Goal: Information Seeking & Learning: Learn about a topic

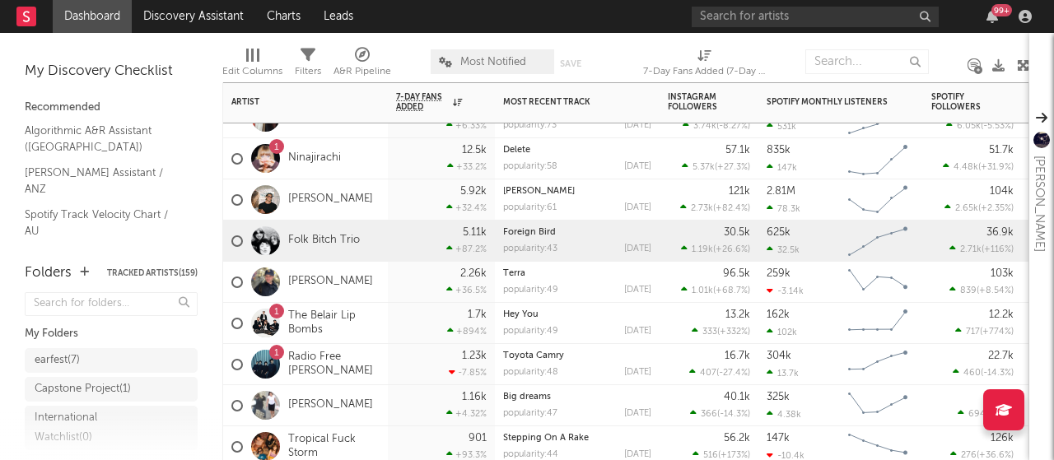
click at [321, 249] on div "Folk Bitch Trio" at bounding box center [295, 241] width 128 height 48
click at [336, 243] on link "Folk Bitch Trio" at bounding box center [324, 241] width 72 height 14
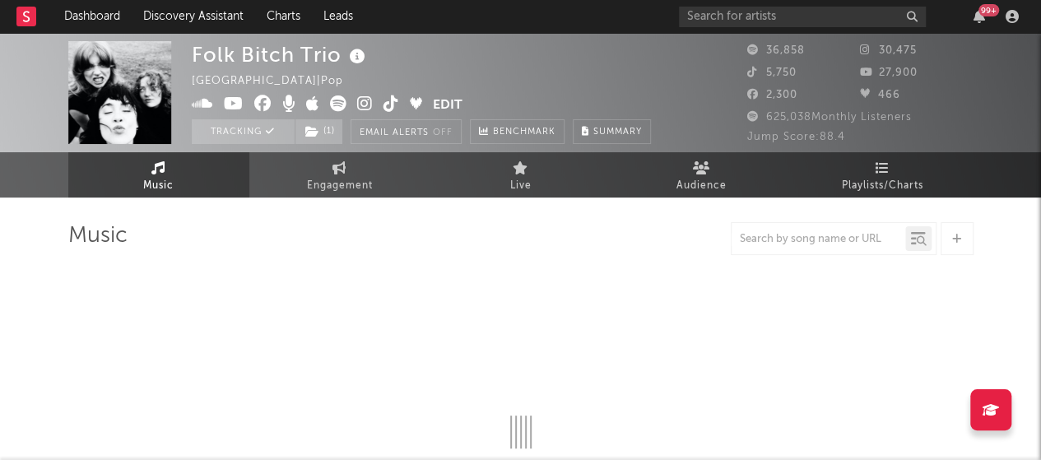
select select "6m"
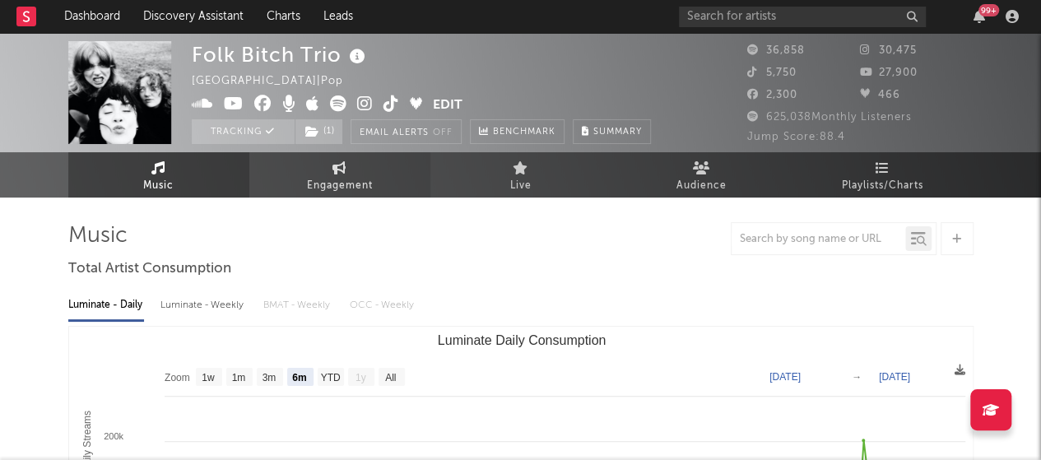
click at [352, 191] on span "Engagement" at bounding box center [340, 186] width 66 height 20
select select "1w"
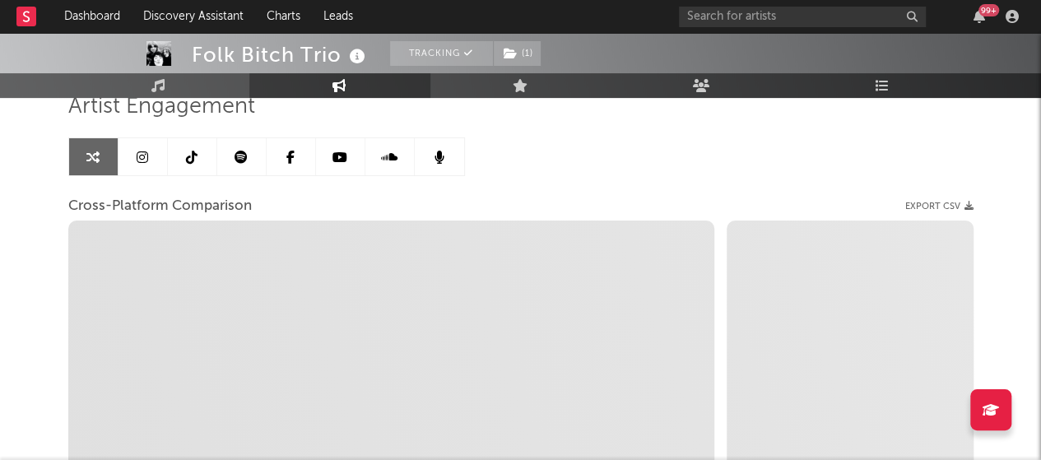
scroll to position [146, 0]
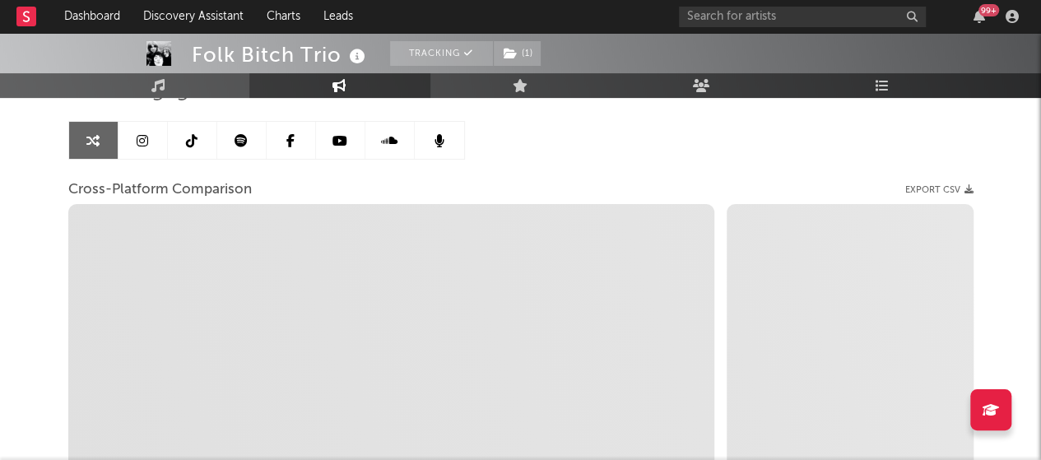
drag, startPoint x: 231, startPoint y: 268, endPoint x: 120, endPoint y: 264, distance: 111.2
click at [120, 264] on span "Zoom 1w 1m 3m 6m YTD 1y All Created with Highcharts 10.3.3 Zoom 1w 1m 3m 6m YTD…" at bounding box center [391, 420] width 646 height 432
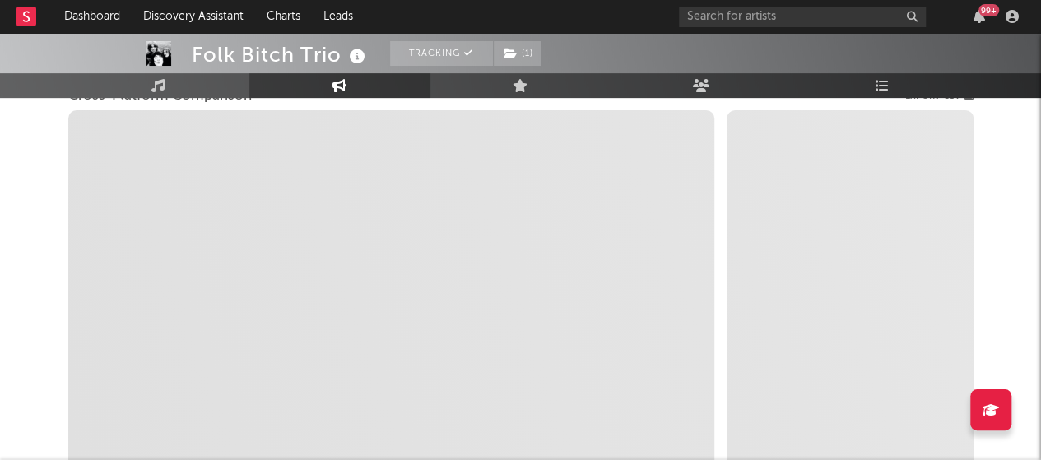
scroll to position [239, 0]
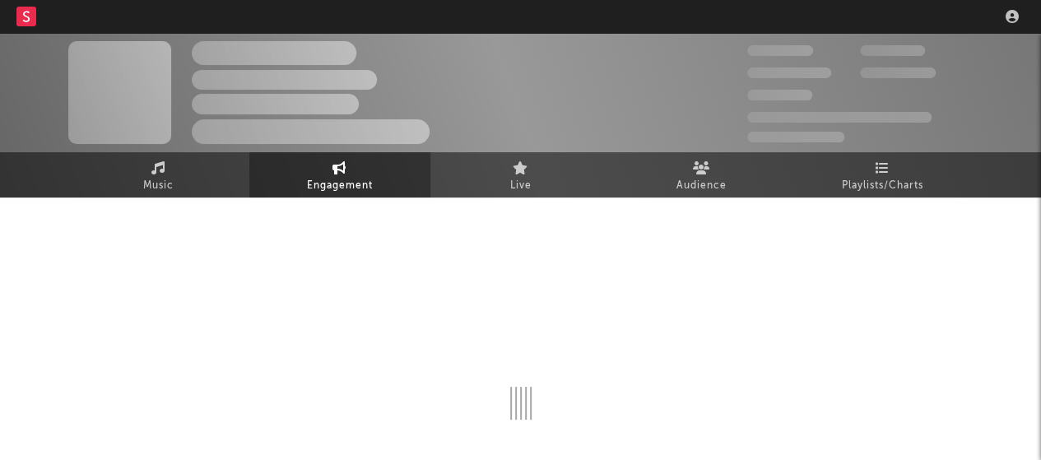
scroll to position [115, 0]
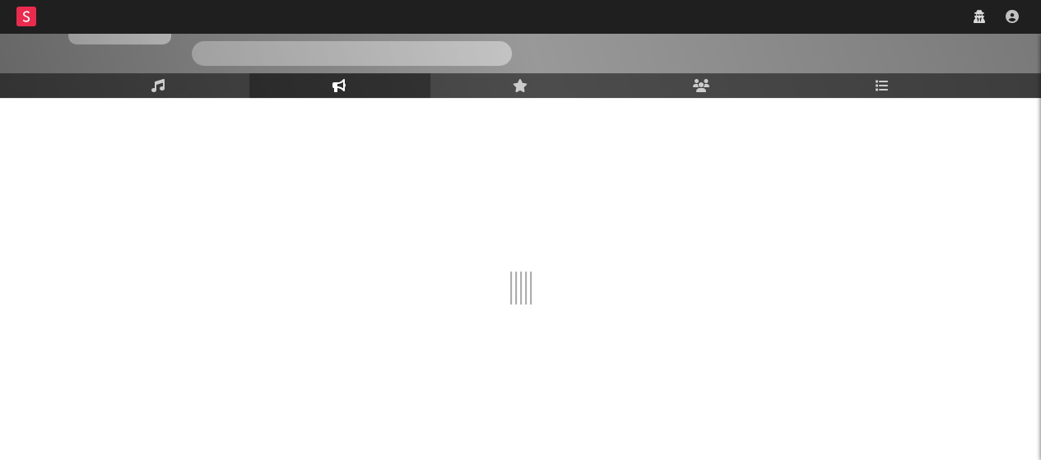
select select "1w"
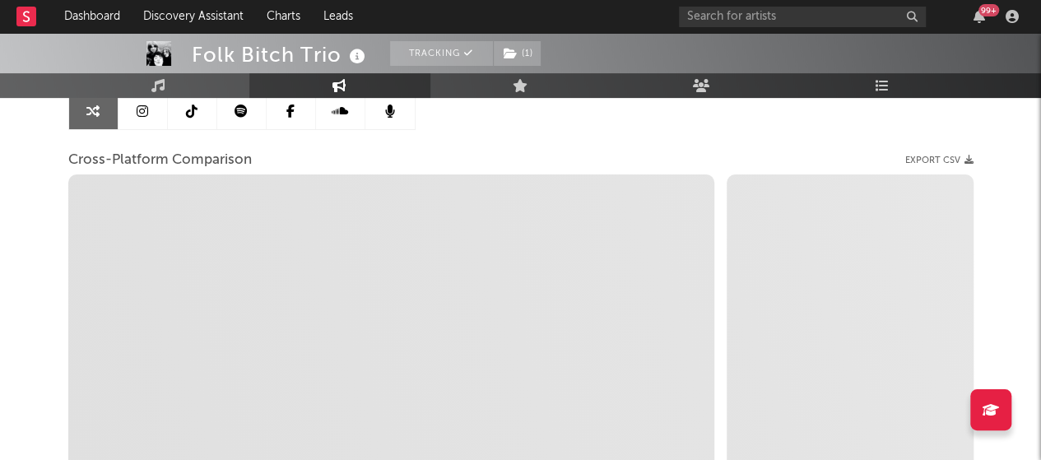
scroll to position [176, 0]
select select "1m"
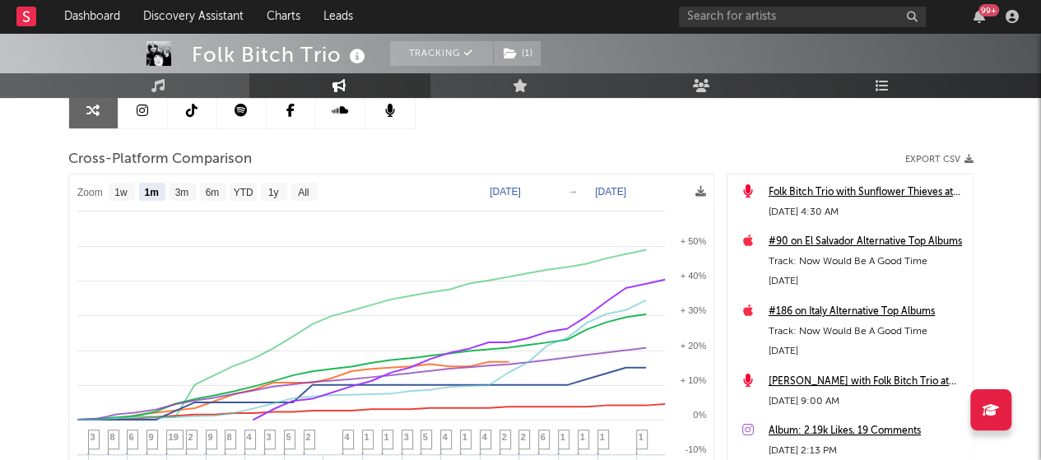
scroll to position [180, 0]
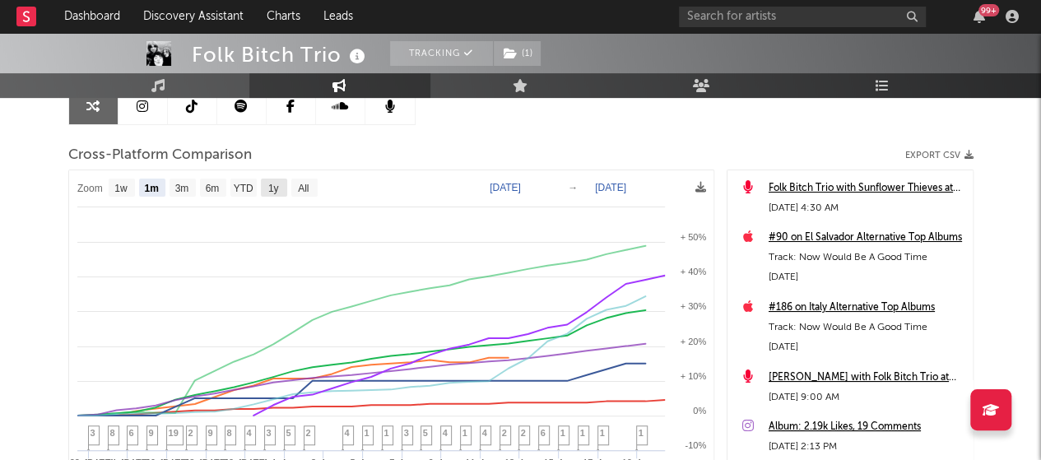
click at [275, 185] on text "1y" at bounding box center [273, 189] width 11 height 12
select select "1y"
type input "[DATE]"
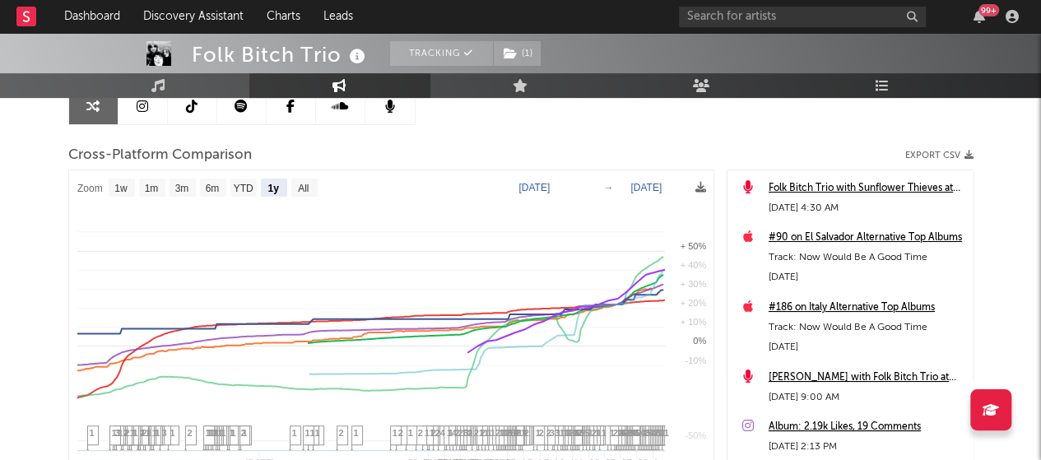
select select "1y"
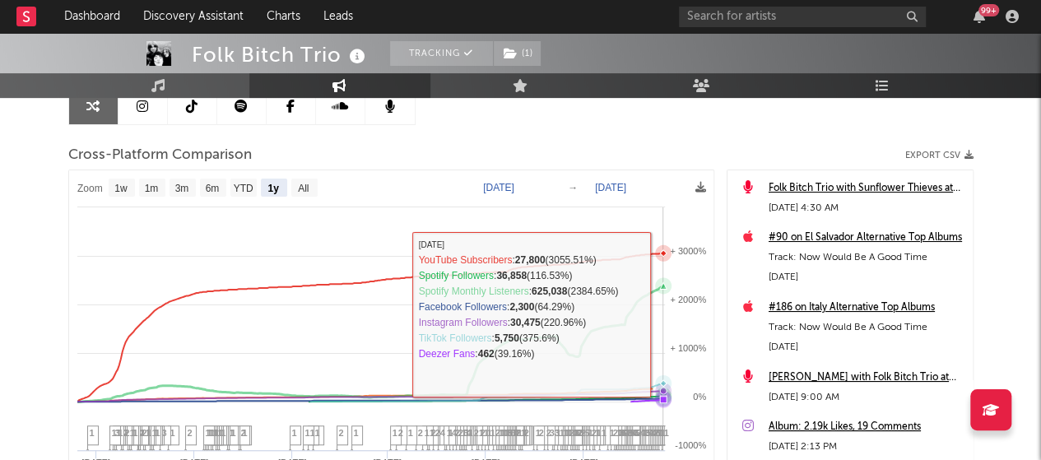
click at [664, 314] on rect at bounding box center [391, 385] width 645 height 431
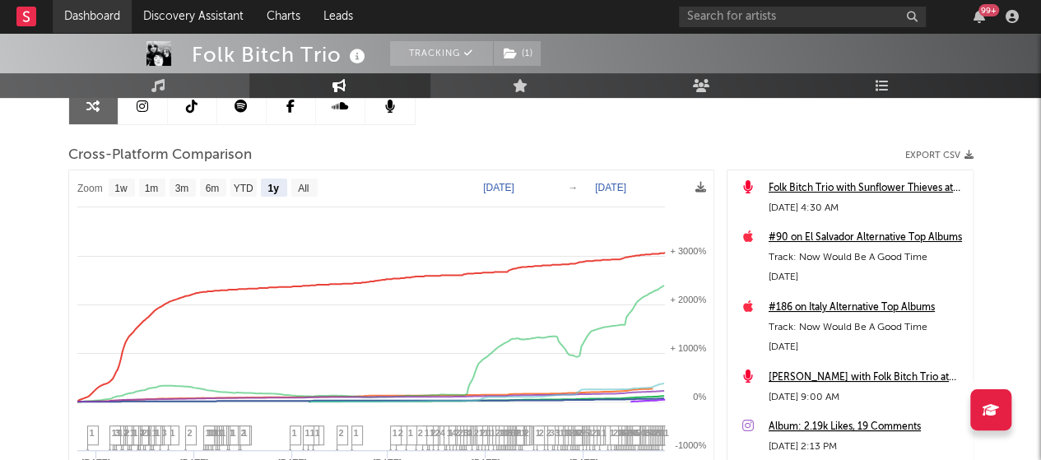
click at [100, 19] on link "Dashboard" at bounding box center [92, 16] width 79 height 33
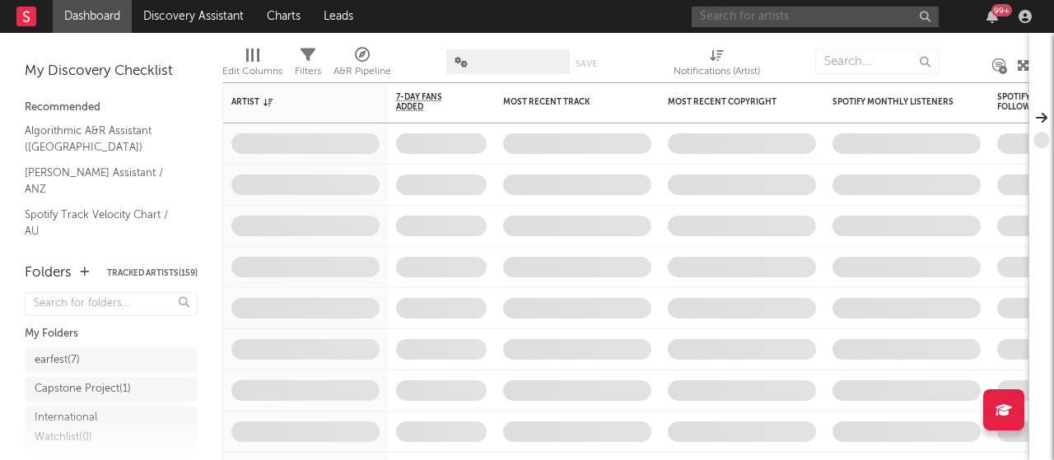
click at [782, 12] on input "text" at bounding box center [815, 17] width 247 height 21
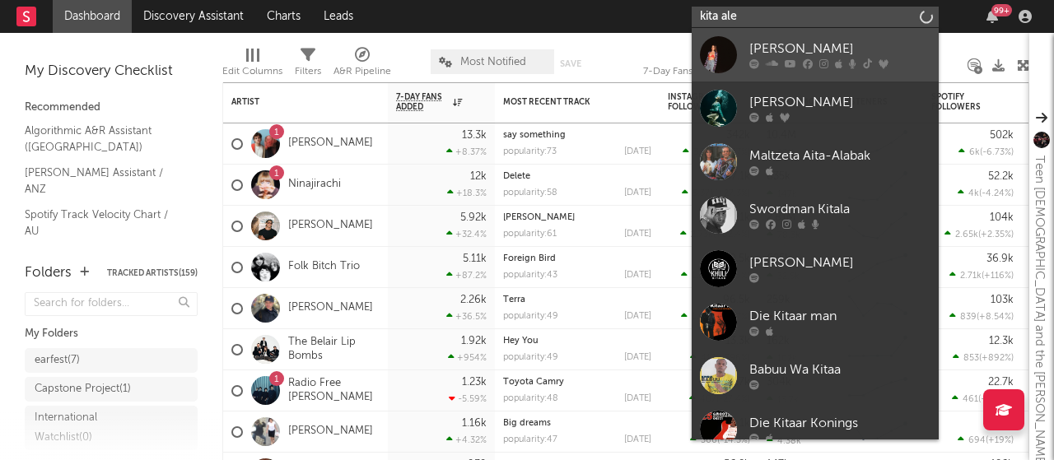
type input "kita ale"
click at [758, 52] on div "[PERSON_NAME]" at bounding box center [839, 50] width 181 height 20
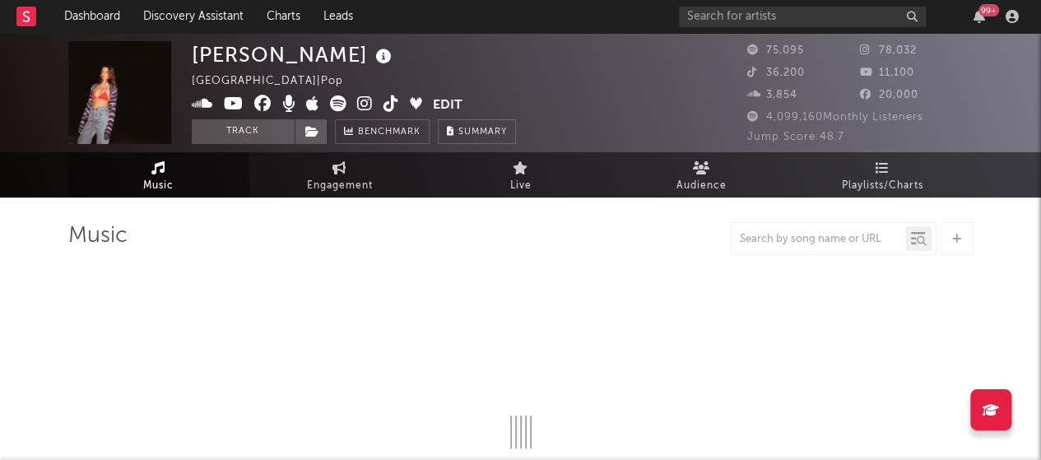
select select "6m"
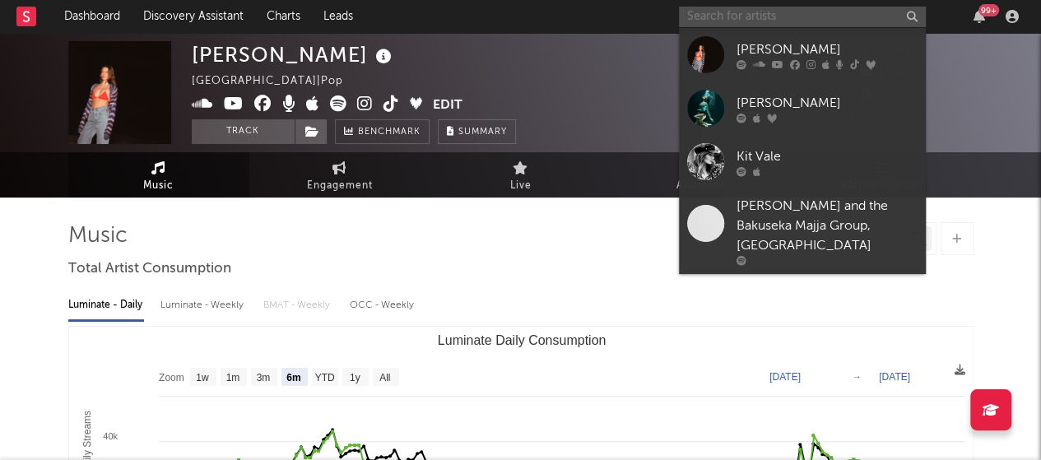
click at [837, 16] on input "text" at bounding box center [802, 17] width 247 height 21
type input "[PERSON_NAME]"
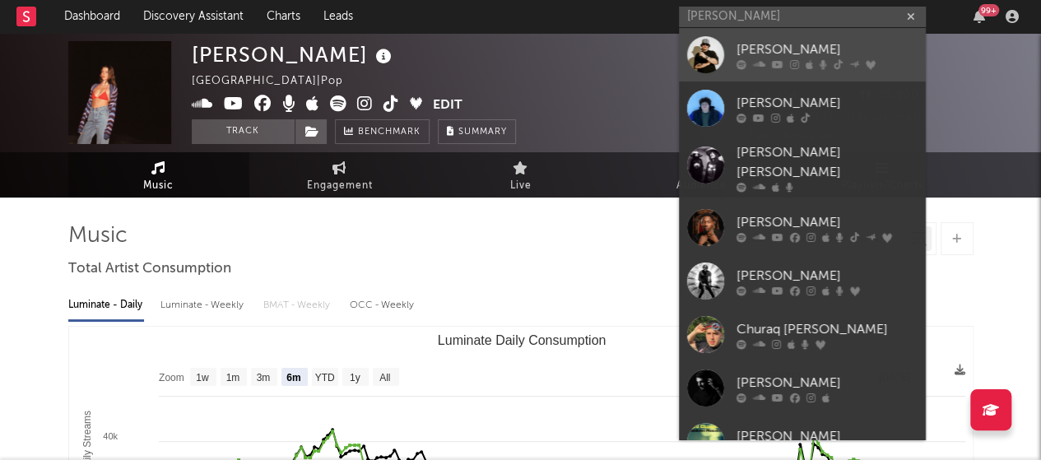
click at [816, 44] on div "[PERSON_NAME]" at bounding box center [827, 50] width 181 height 20
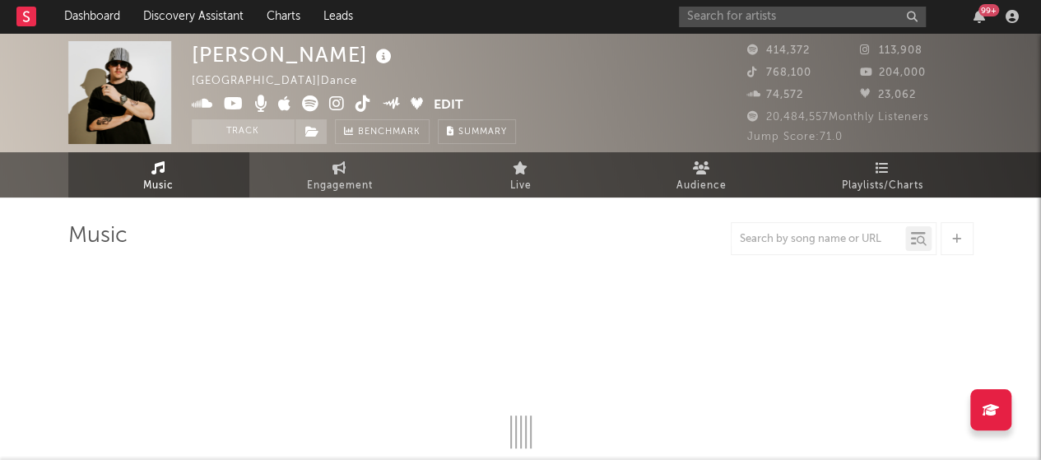
select select "6m"
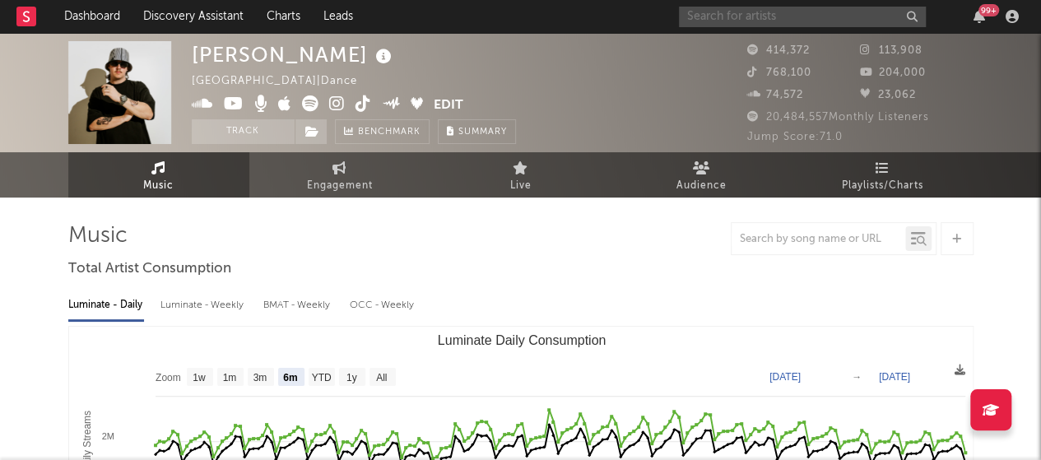
click at [825, 7] on input "text" at bounding box center [802, 17] width 247 height 21
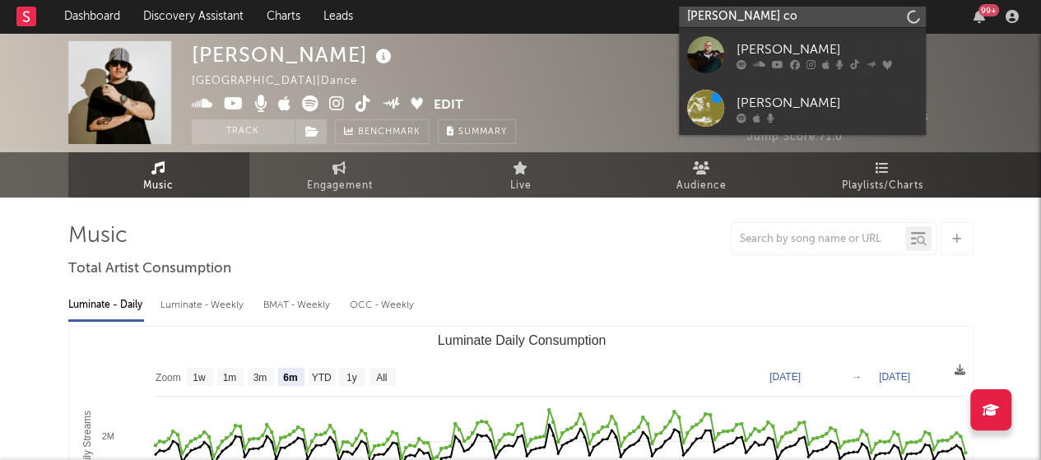
type input "[PERSON_NAME] co"
click at [780, 50] on div "[PERSON_NAME]" at bounding box center [827, 50] width 181 height 20
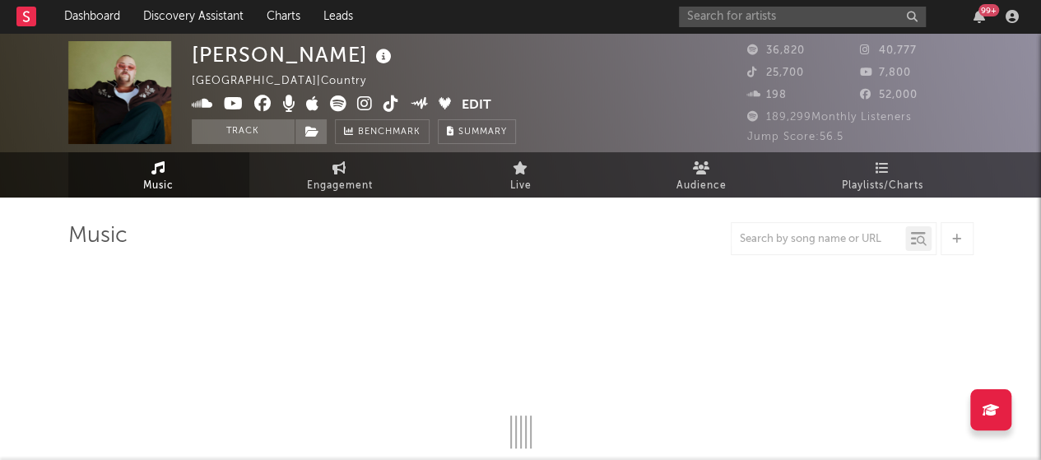
select select "6m"
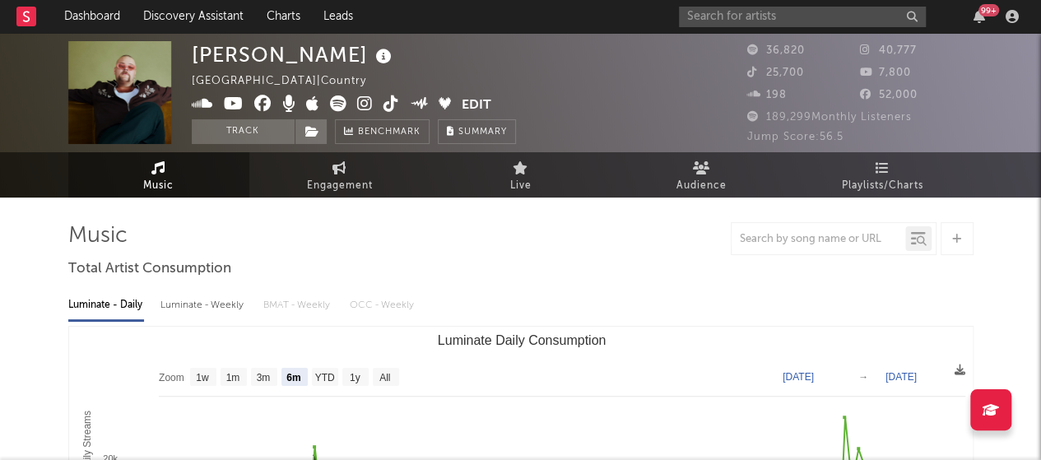
drag, startPoint x: 754, startPoint y: 39, endPoint x: 767, endPoint y: 12, distance: 30.2
click at [754, 34] on div "[PERSON_NAME] Australia | Country Edit Track Benchmark Summary 36,820 40,777 25…" at bounding box center [520, 92] width 1041 height 119
click at [767, 12] on input "text" at bounding box center [802, 17] width 247 height 21
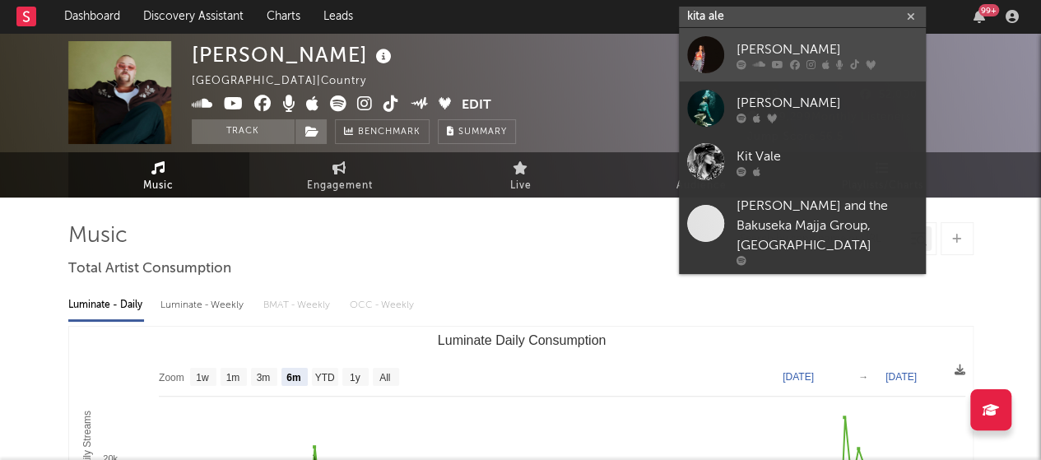
type input "kita ale"
click at [830, 37] on link "[PERSON_NAME]" at bounding box center [802, 55] width 247 height 54
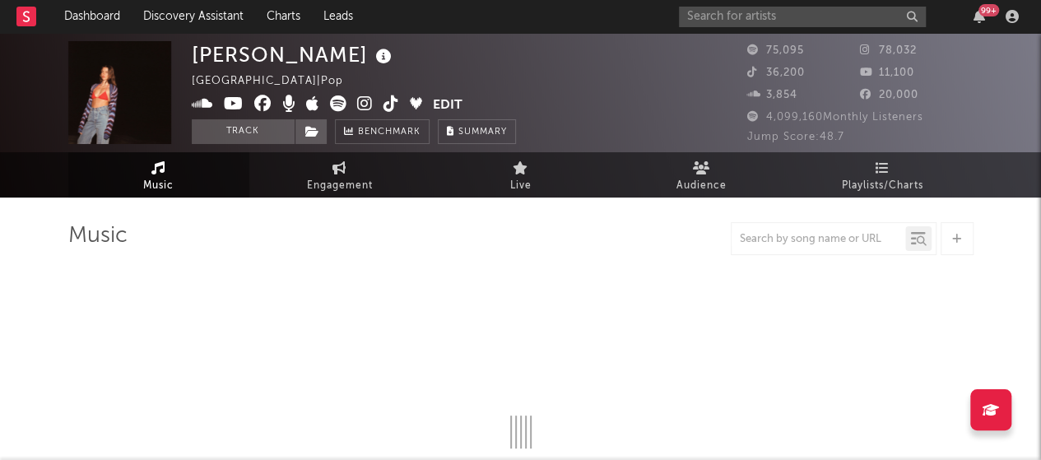
select select "6m"
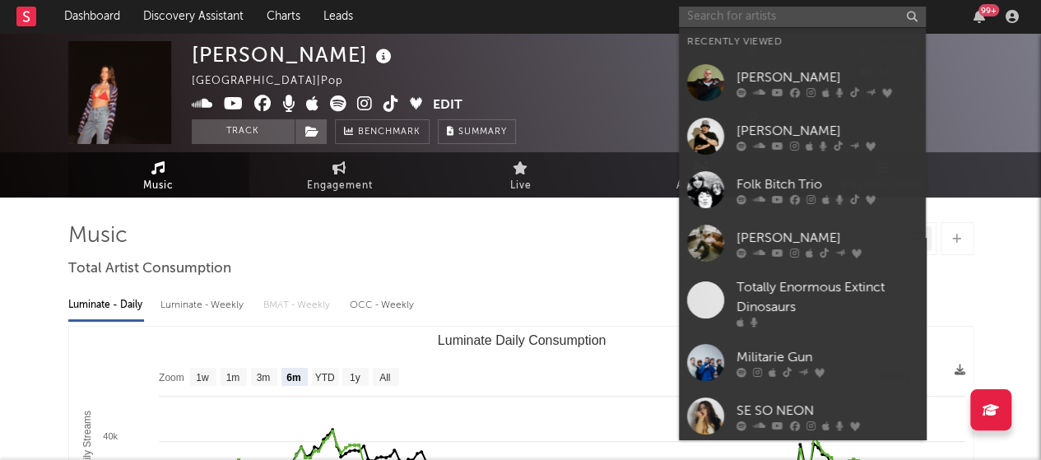
click at [762, 19] on input "text" at bounding box center [802, 17] width 247 height 21
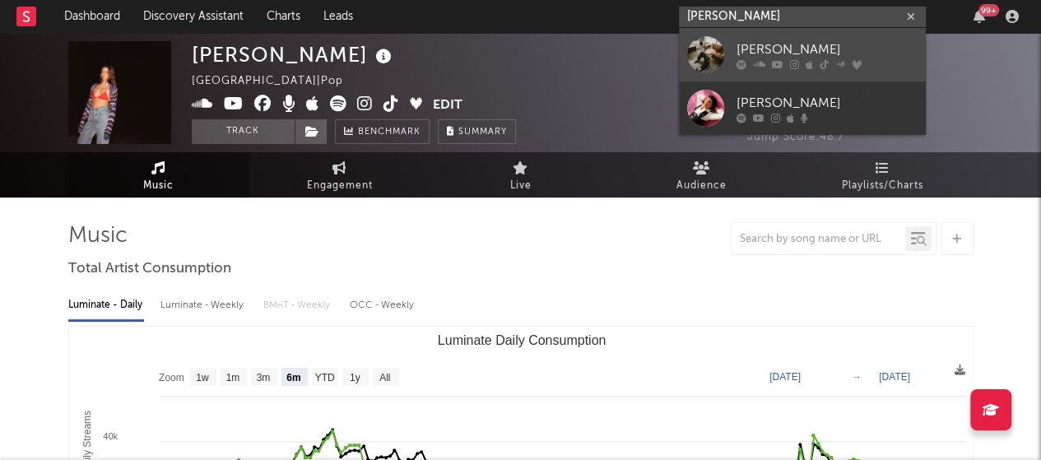
type input "[PERSON_NAME]"
click at [775, 40] on div "[PERSON_NAME]" at bounding box center [827, 50] width 181 height 20
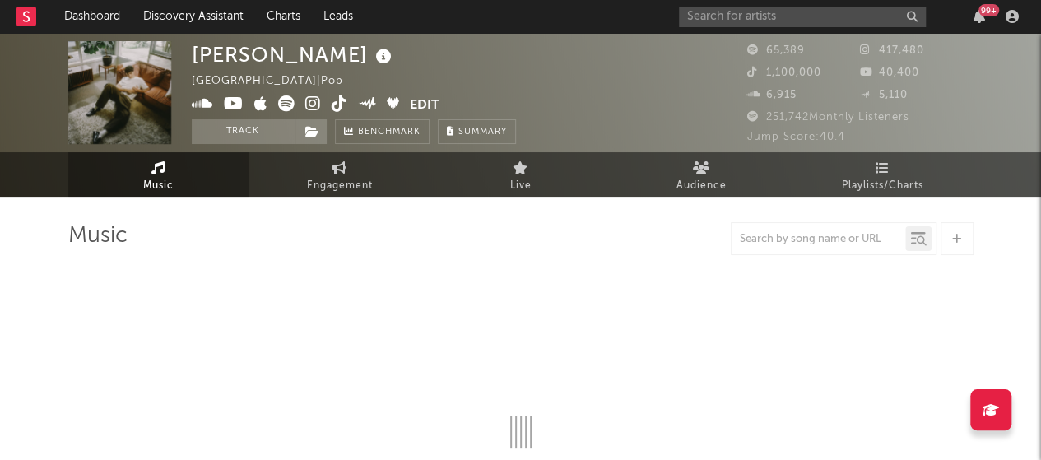
select select "6m"
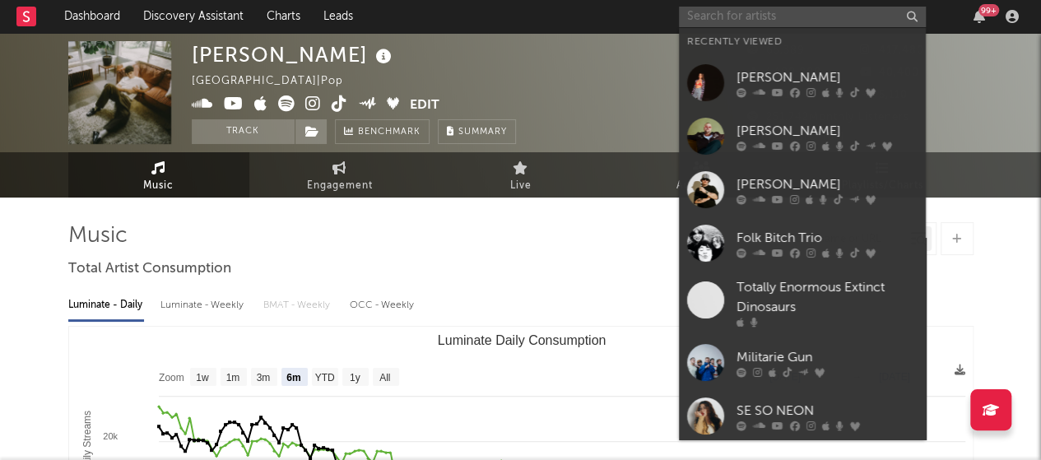
click at [731, 26] on input "text" at bounding box center [802, 17] width 247 height 21
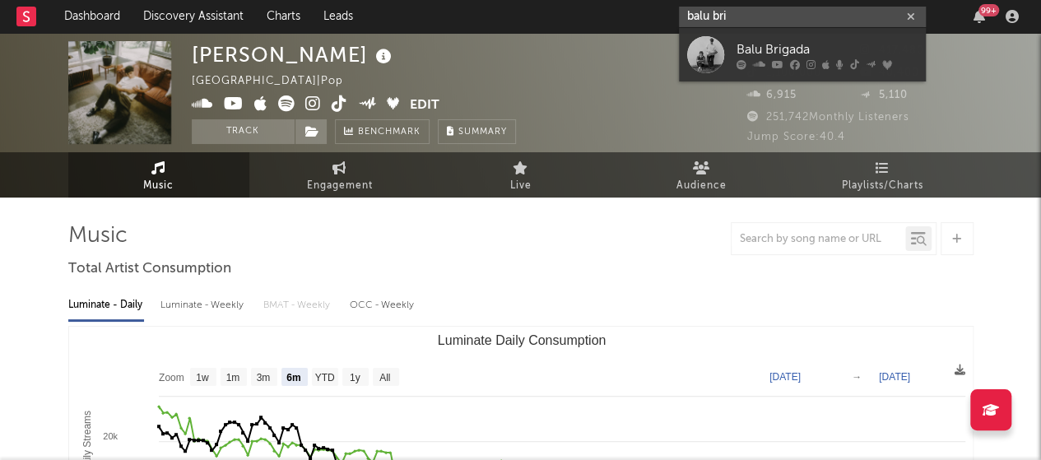
type input "balu bri"
click at [743, 44] on div "Balu Brigada" at bounding box center [827, 50] width 181 height 20
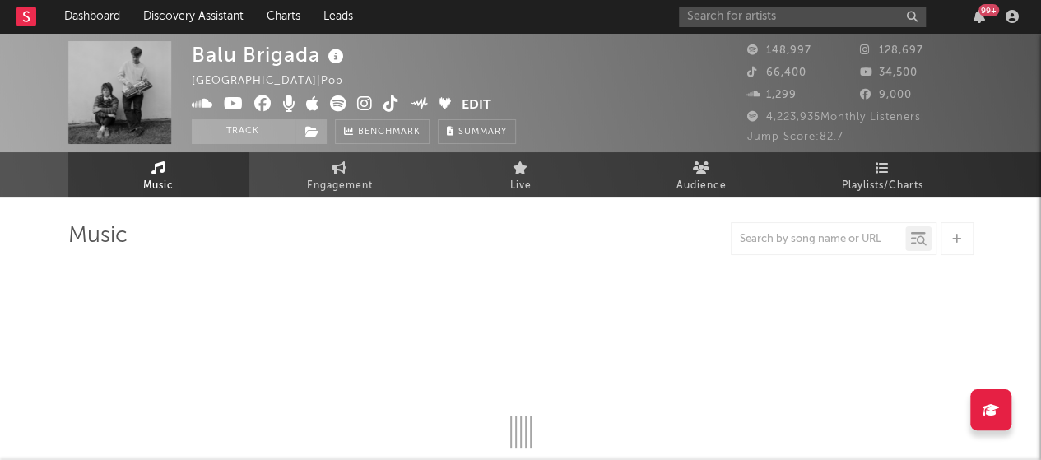
select select "6m"
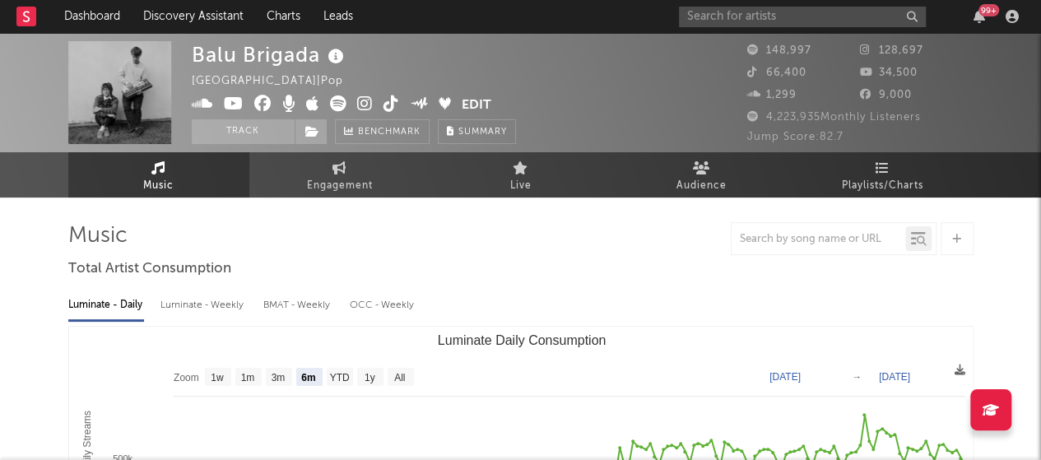
drag, startPoint x: 843, startPoint y: 27, endPoint x: 843, endPoint y: 14, distance: 13.2
click at [843, 27] on div "99 +" at bounding box center [852, 16] width 346 height 33
click at [843, 7] on input "text" at bounding box center [802, 17] width 247 height 21
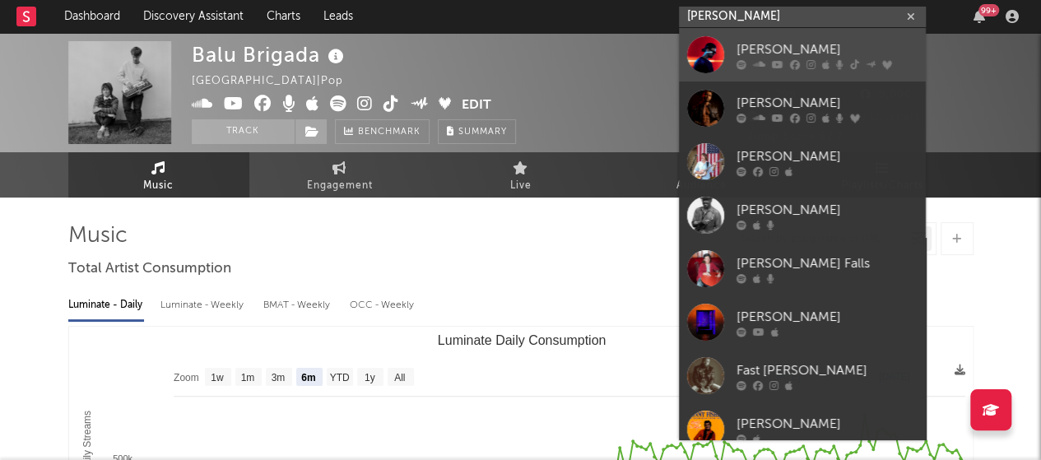
type input "[PERSON_NAME]"
click at [831, 31] on link "[PERSON_NAME]" at bounding box center [802, 55] width 247 height 54
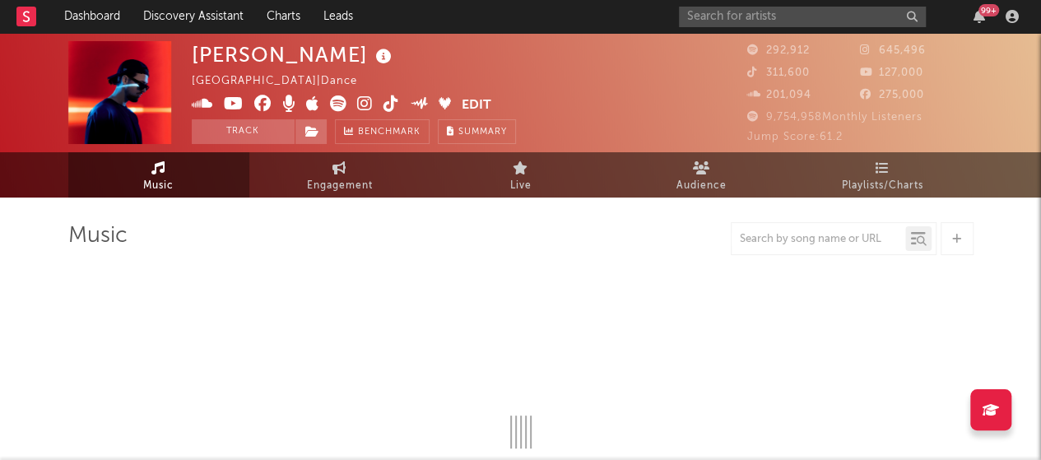
select select "6m"
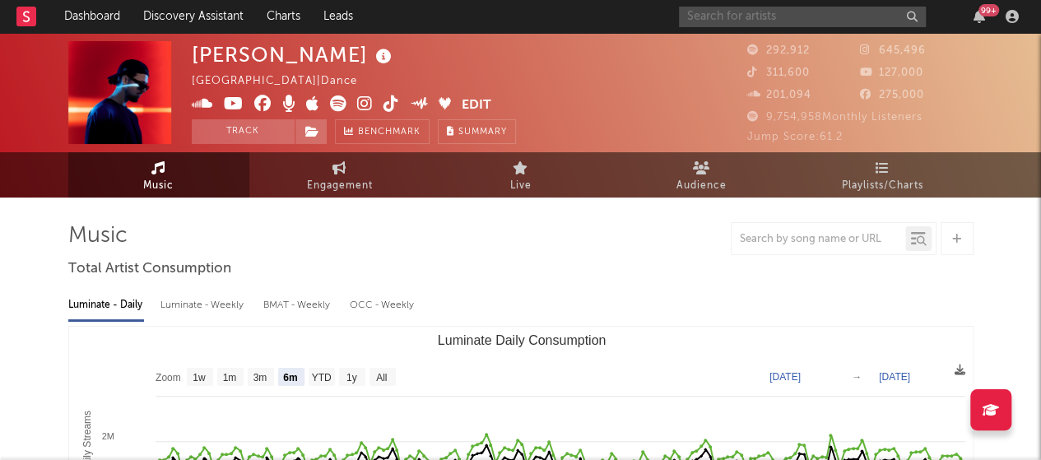
click at [757, 20] on input "text" at bounding box center [802, 17] width 247 height 21
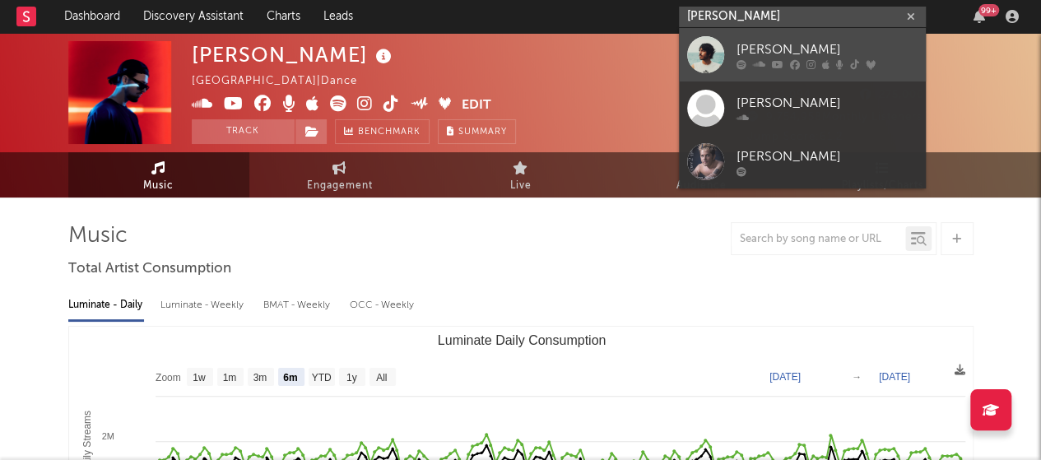
type input "[PERSON_NAME]"
click at [775, 54] on div "[PERSON_NAME]" at bounding box center [827, 50] width 181 height 20
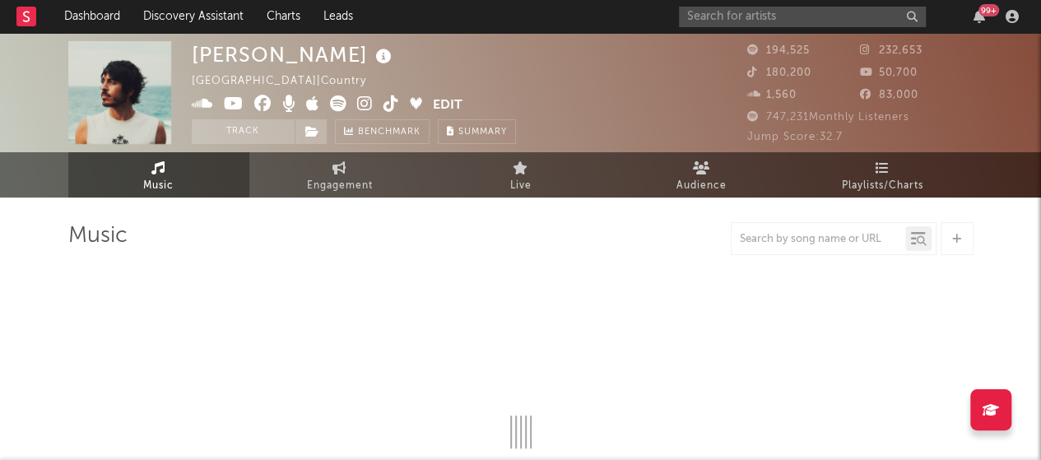
select select "6m"
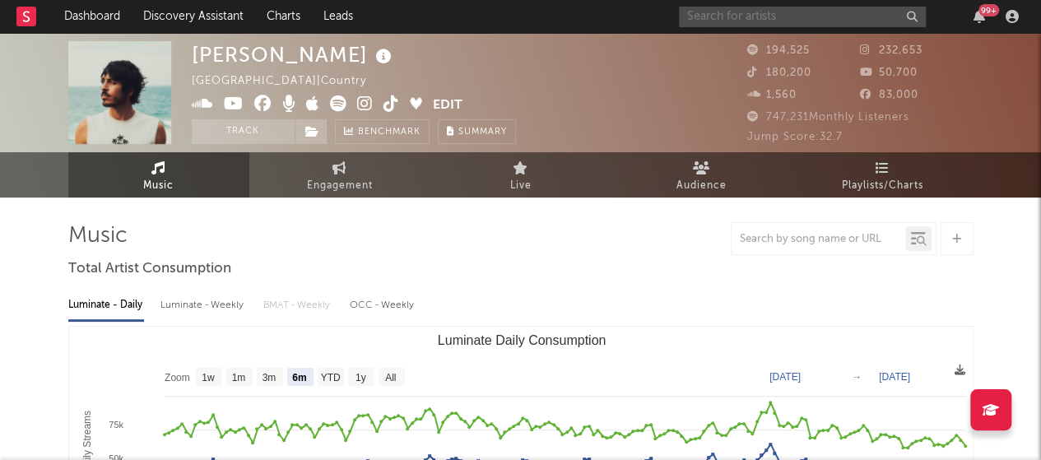
click at [751, 14] on input "text" at bounding box center [802, 17] width 247 height 21
click at [794, 7] on input "rufua" at bounding box center [802, 17] width 247 height 21
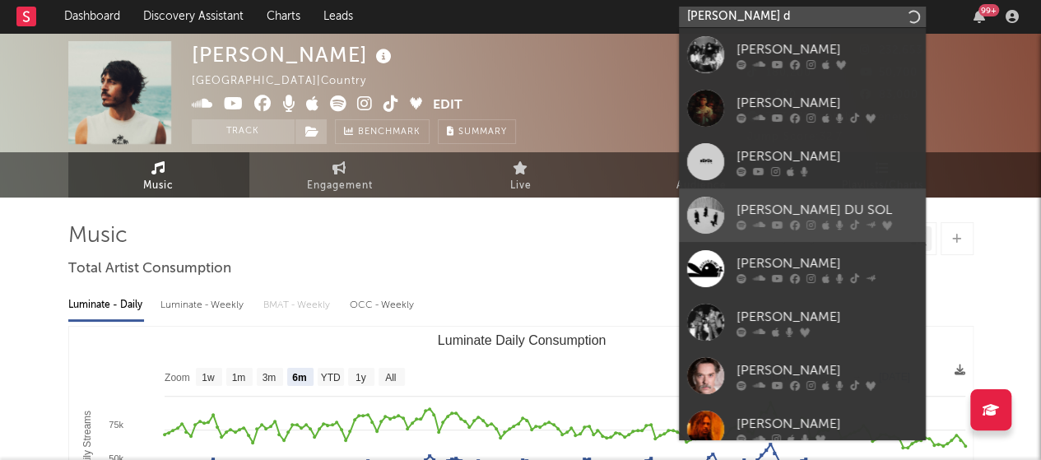
type input "[PERSON_NAME] d"
click at [804, 200] on div "[PERSON_NAME] DU SOL" at bounding box center [827, 210] width 181 height 20
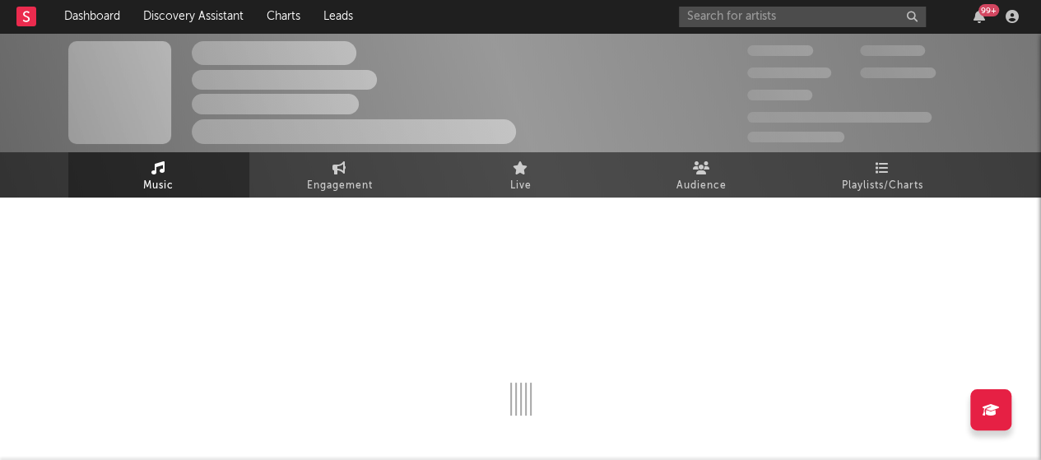
click at [775, 3] on div "99 +" at bounding box center [852, 16] width 346 height 33
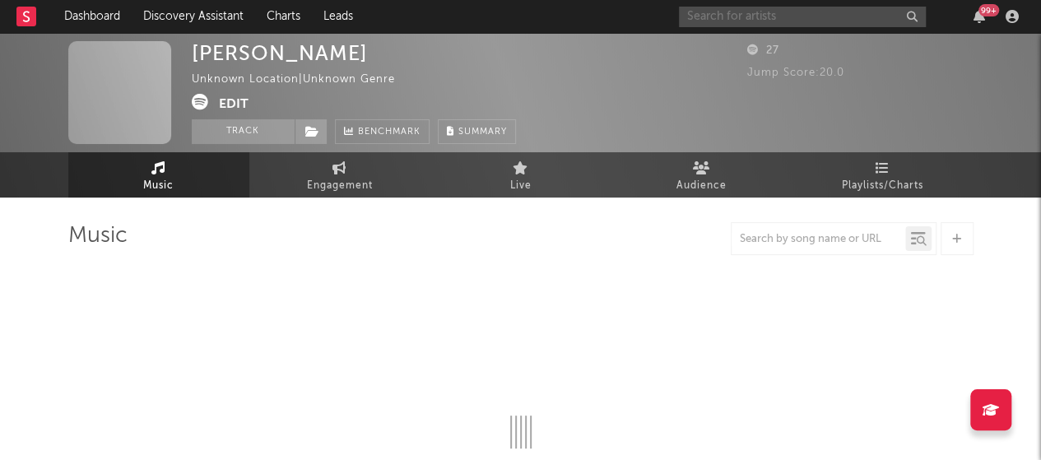
click at [864, 26] on input "text" at bounding box center [802, 17] width 247 height 21
type input "[PERSON_NAME]"
select select "1w"
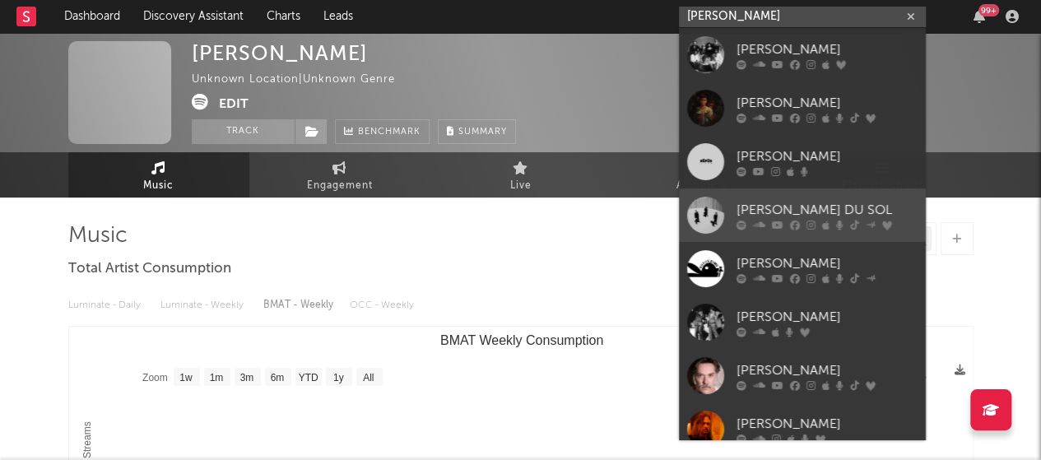
type input "[PERSON_NAME]"
click at [858, 193] on link "[PERSON_NAME] DU SOL" at bounding box center [802, 216] width 247 height 54
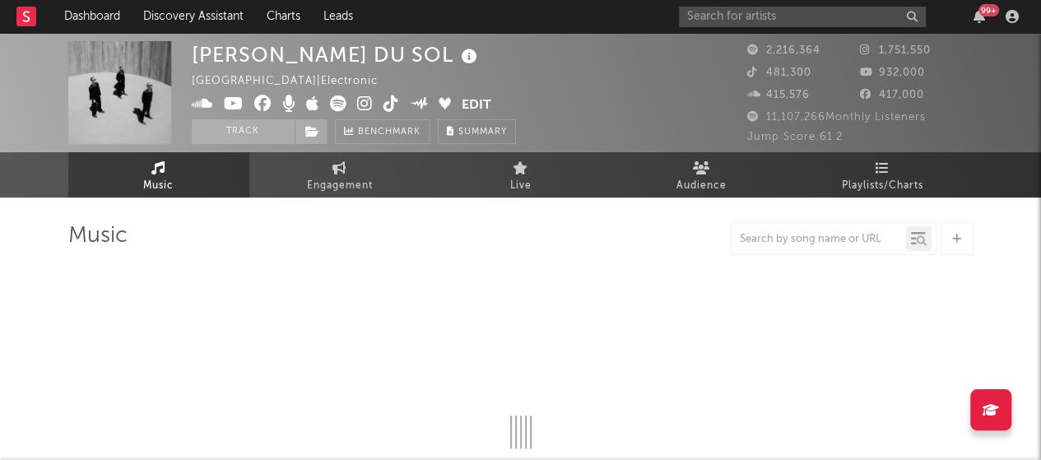
select select "6m"
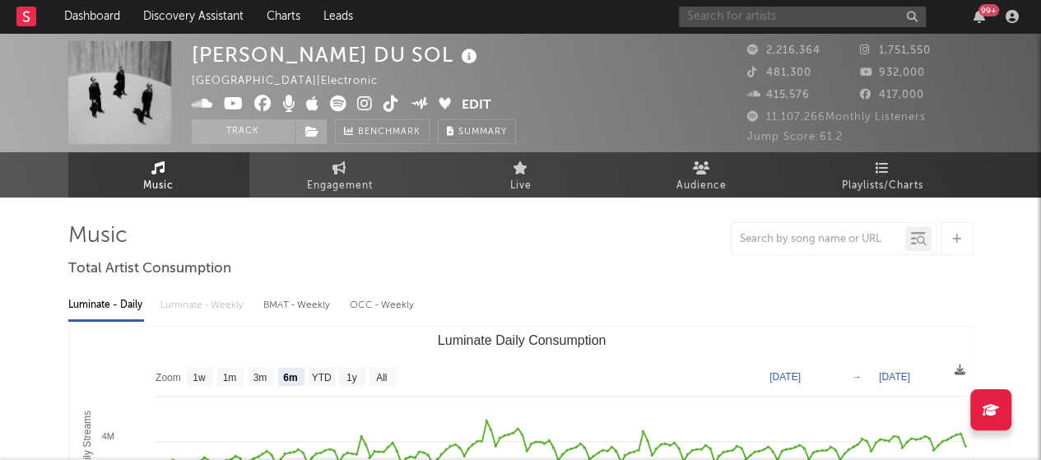
click at [768, 14] on input "text" at bounding box center [802, 17] width 247 height 21
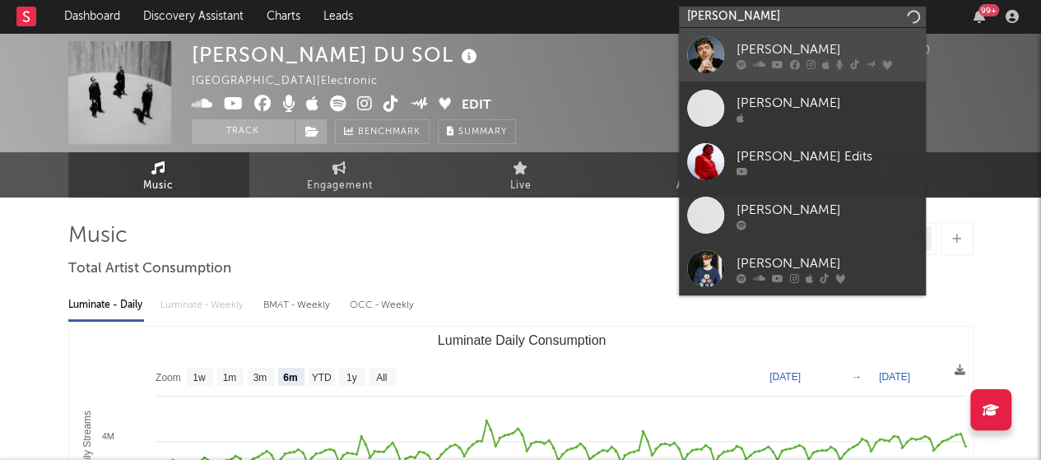
type input "[PERSON_NAME]"
click at [777, 34] on link "[PERSON_NAME]" at bounding box center [802, 55] width 247 height 54
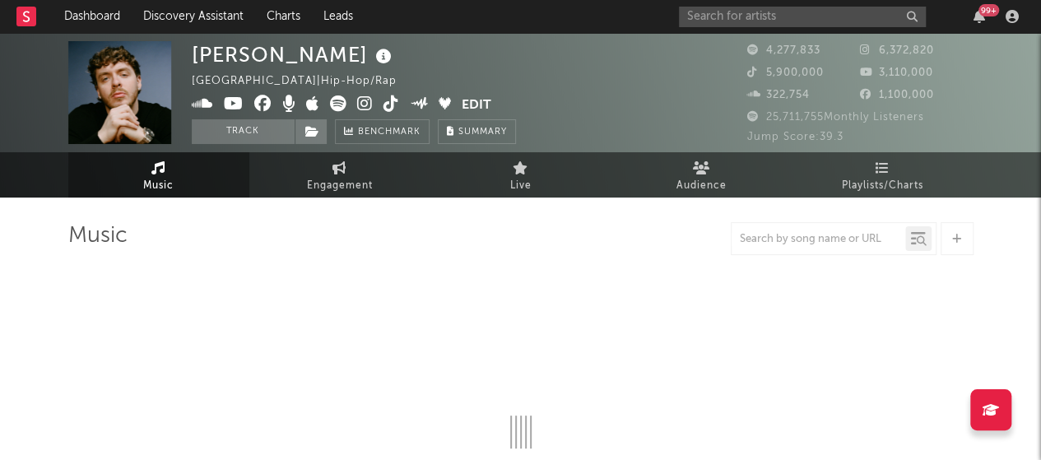
select select "6m"
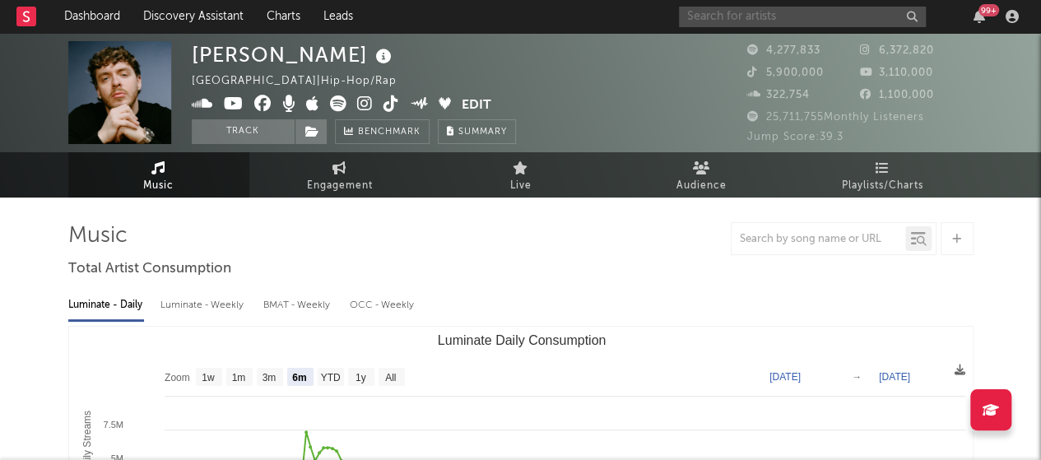
click at [841, 9] on input "text" at bounding box center [802, 17] width 247 height 21
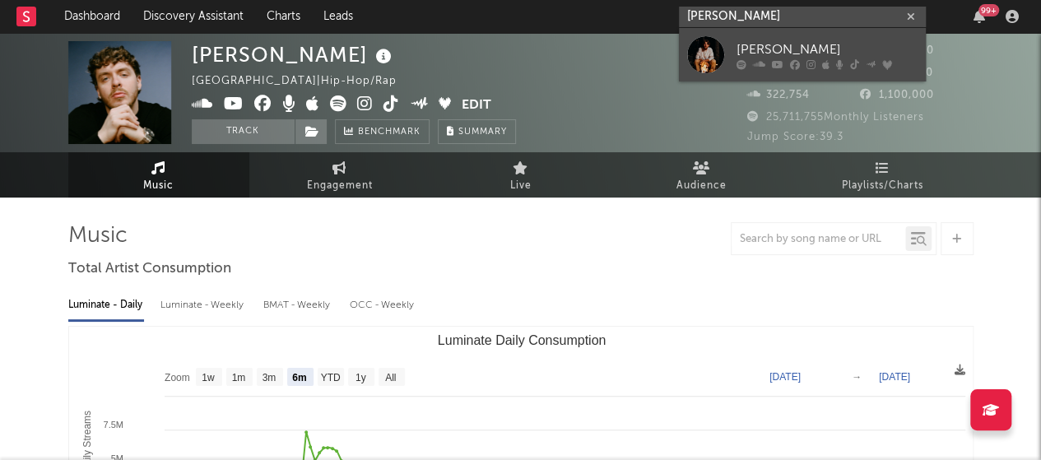
type input "[PERSON_NAME]"
click at [841, 54] on div "[PERSON_NAME]" at bounding box center [827, 50] width 181 height 20
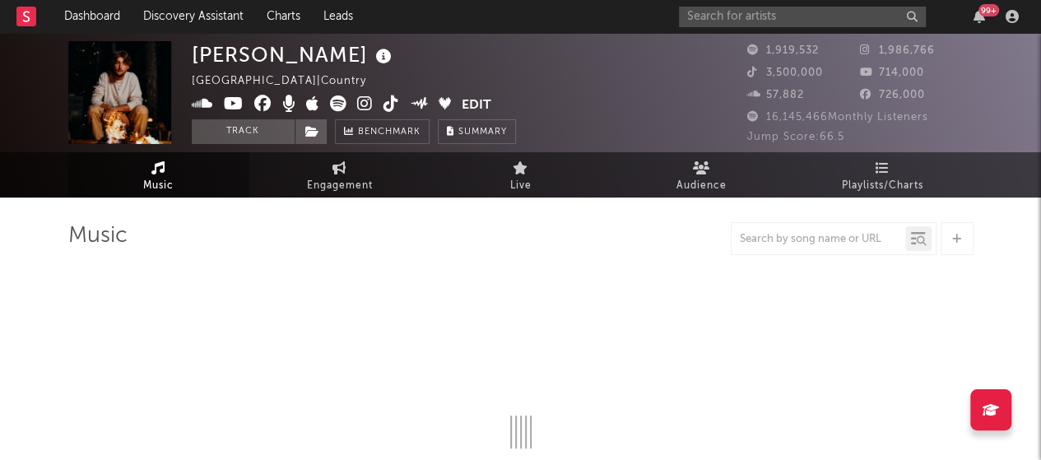
select select "6m"
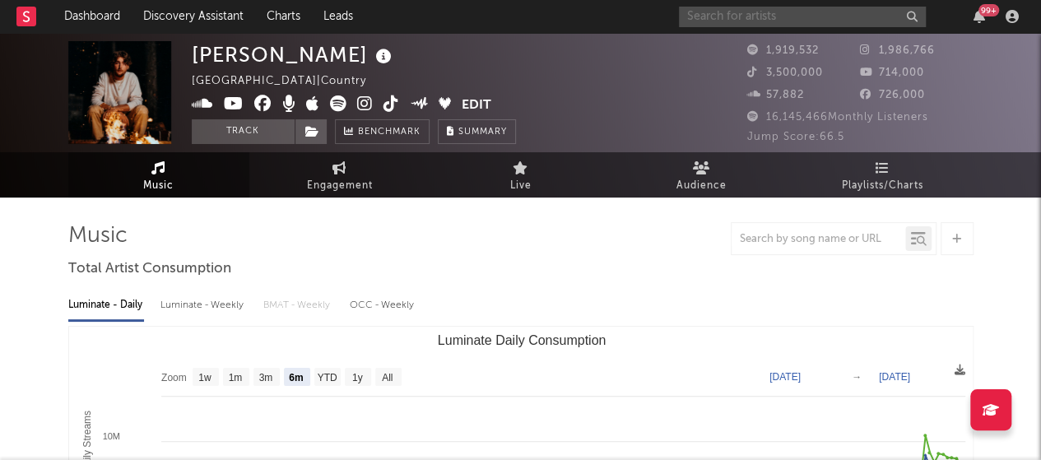
click at [805, 17] on input "text" at bounding box center [802, 17] width 247 height 21
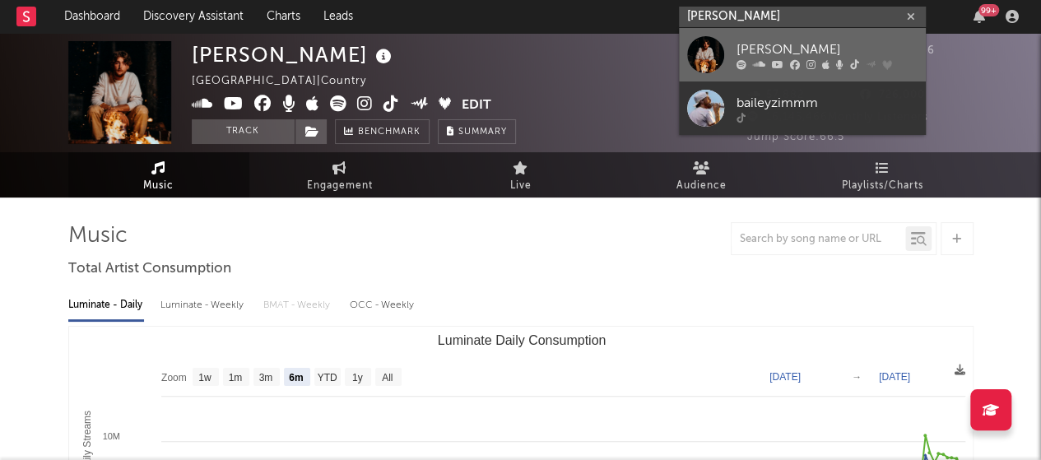
type input "[PERSON_NAME]"
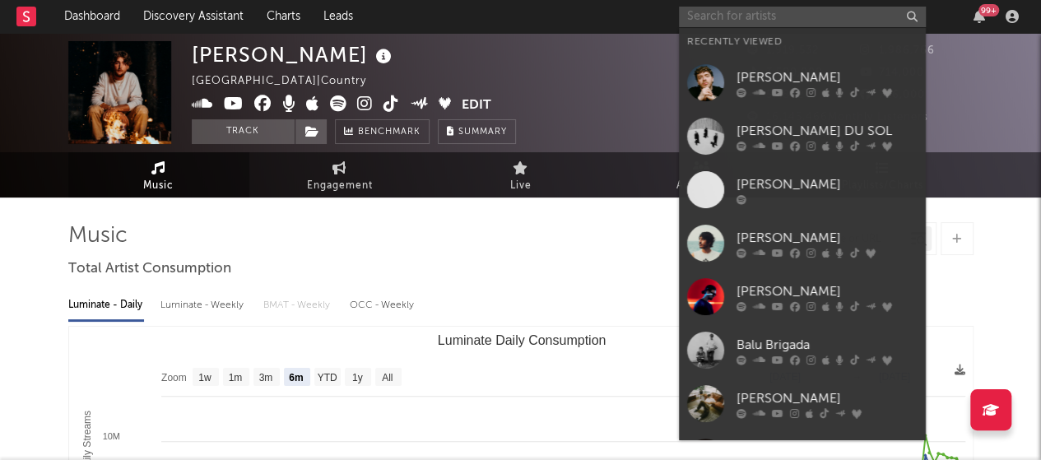
click at [734, 20] on input "text" at bounding box center [802, 17] width 247 height 21
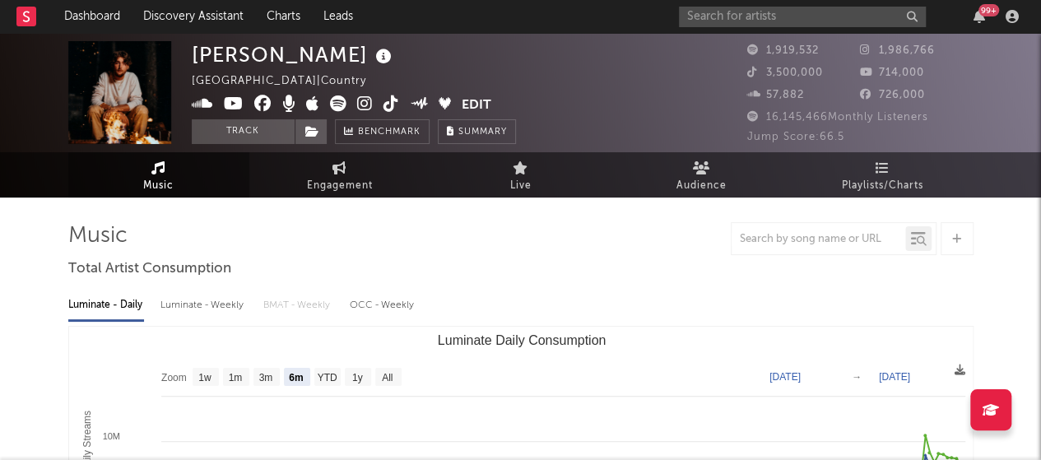
click at [702, 12] on input "text" at bounding box center [802, 17] width 247 height 21
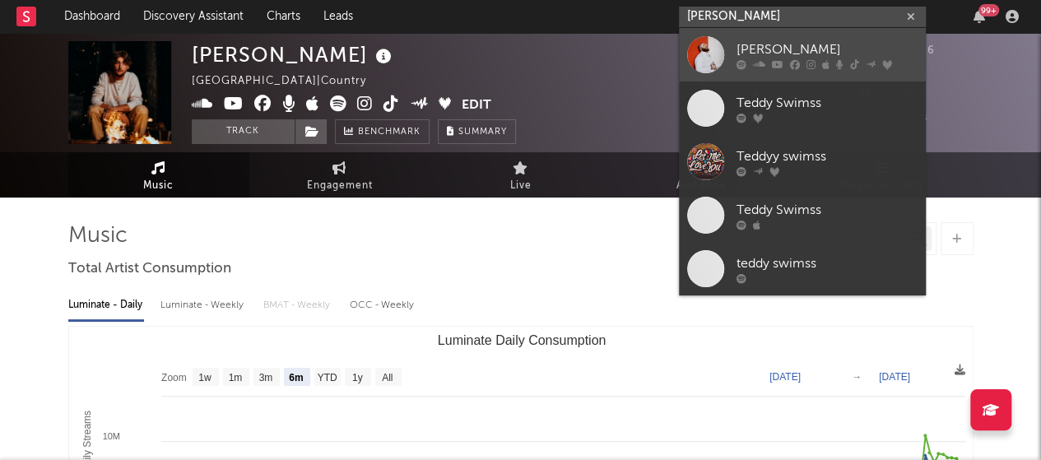
type input "[PERSON_NAME]"
click at [732, 40] on link "[PERSON_NAME]" at bounding box center [802, 55] width 247 height 54
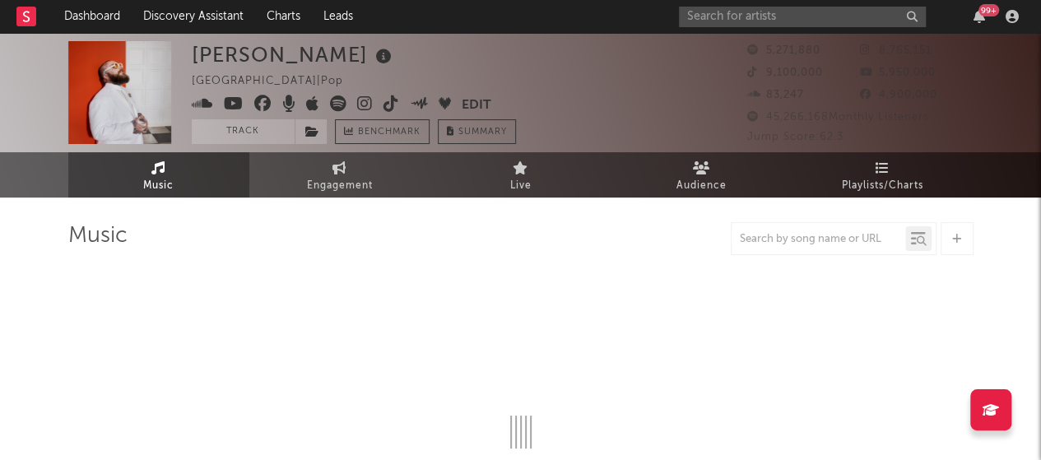
select select "6m"
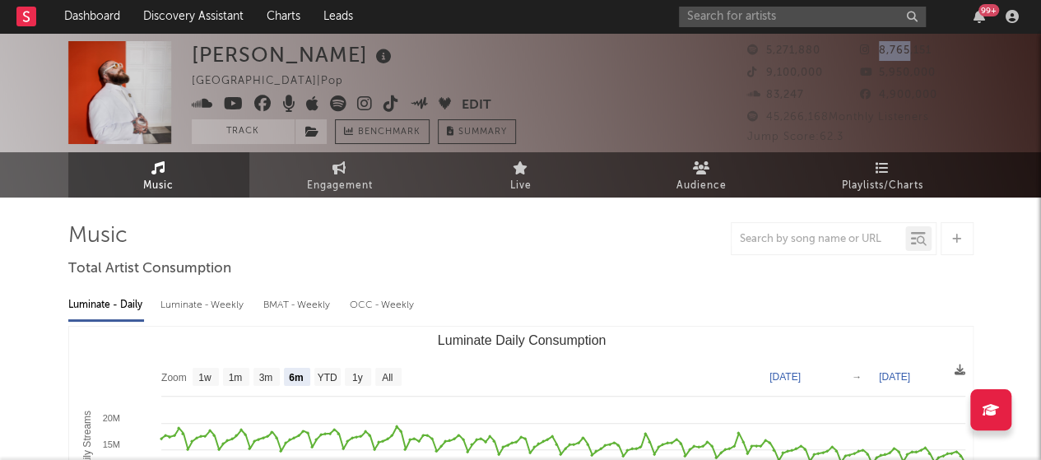
drag, startPoint x: 911, startPoint y: 41, endPoint x: 878, endPoint y: 59, distance: 38.3
click at [878, 59] on div "8,765,151" at bounding box center [917, 51] width 114 height 20
click at [889, 105] on div "5,271,880 8,765,151 9,100,000 5,950,000 83,247 4,900,000" at bounding box center [860, 74] width 226 height 67
drag, startPoint x: 962, startPoint y: 44, endPoint x: 825, endPoint y: 42, distance: 137.5
click at [825, 42] on div "5,271,880 8,765,151 9,100,000 5,950,000 83,247 4,900,000" at bounding box center [860, 74] width 226 height 67
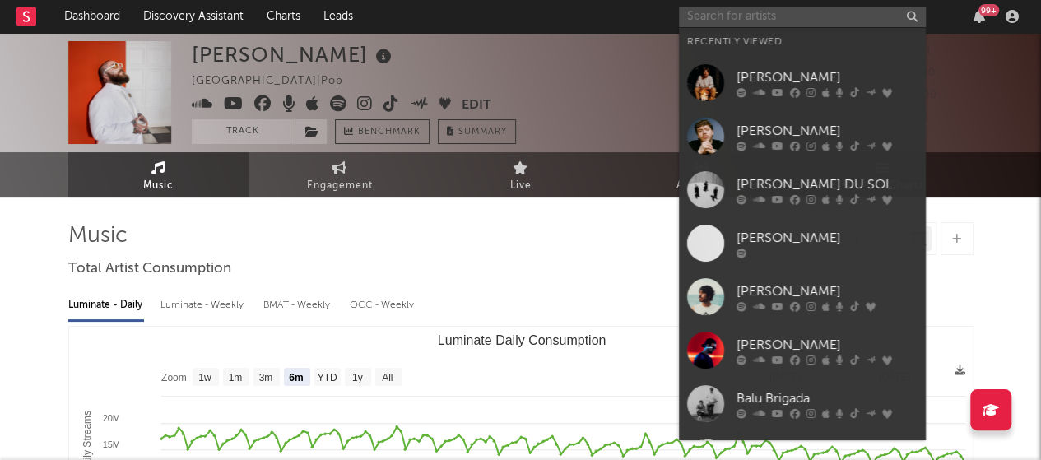
click at [775, 8] on input "text" at bounding box center [802, 17] width 247 height 21
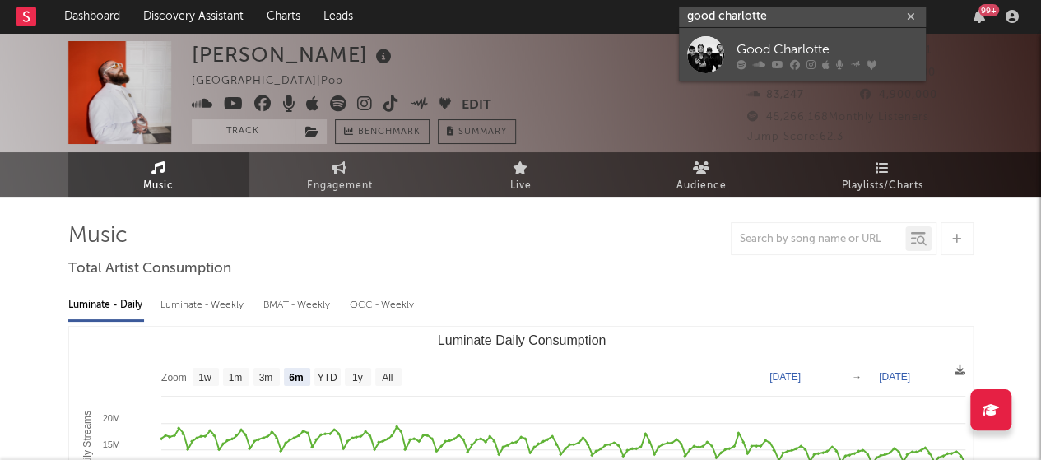
type input "good charlotte"
click at [782, 53] on div "Good Charlotte" at bounding box center [827, 50] width 181 height 20
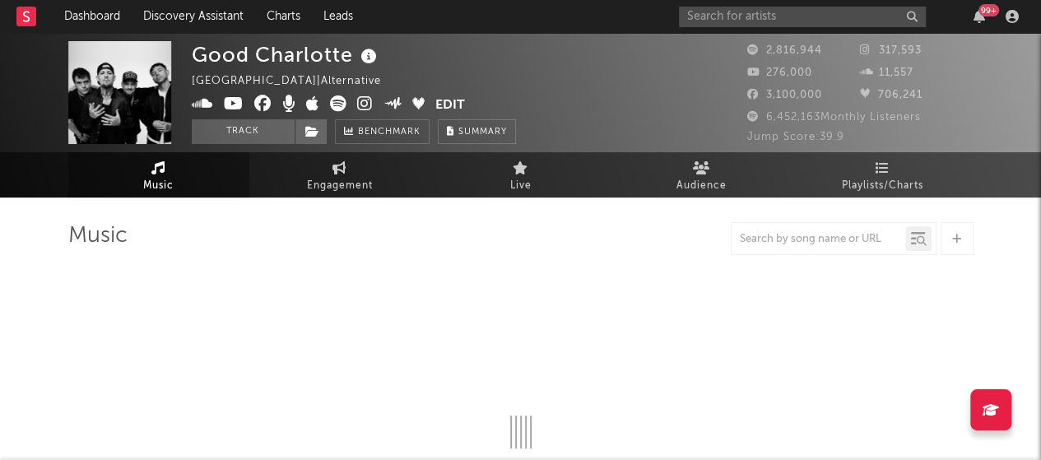
select select "6m"
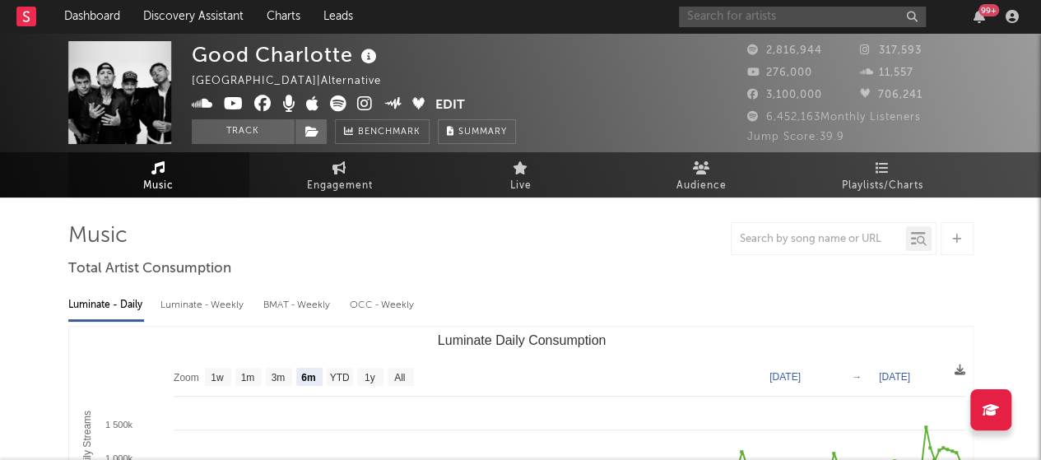
click at [775, 21] on input "text" at bounding box center [802, 17] width 247 height 21
type input "green day"
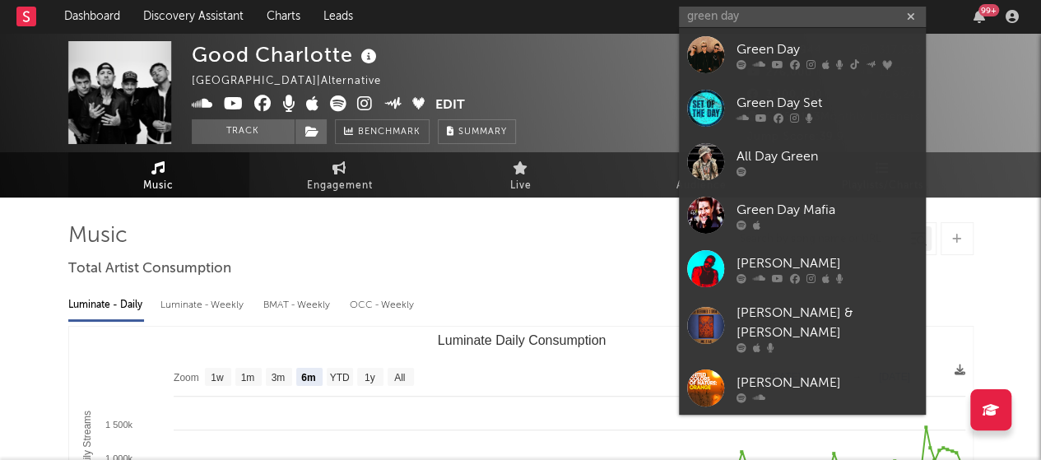
click at [731, 54] on link "Green Day" at bounding box center [802, 55] width 247 height 54
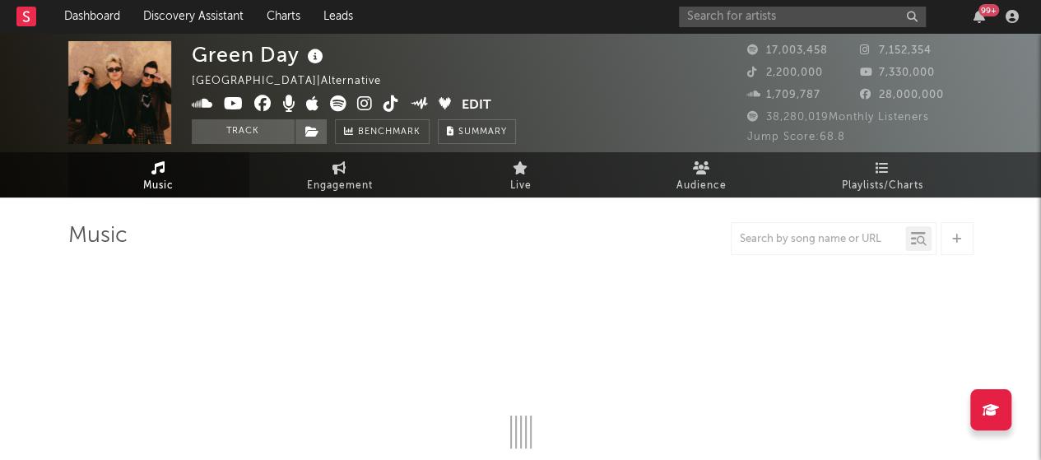
select select "6m"
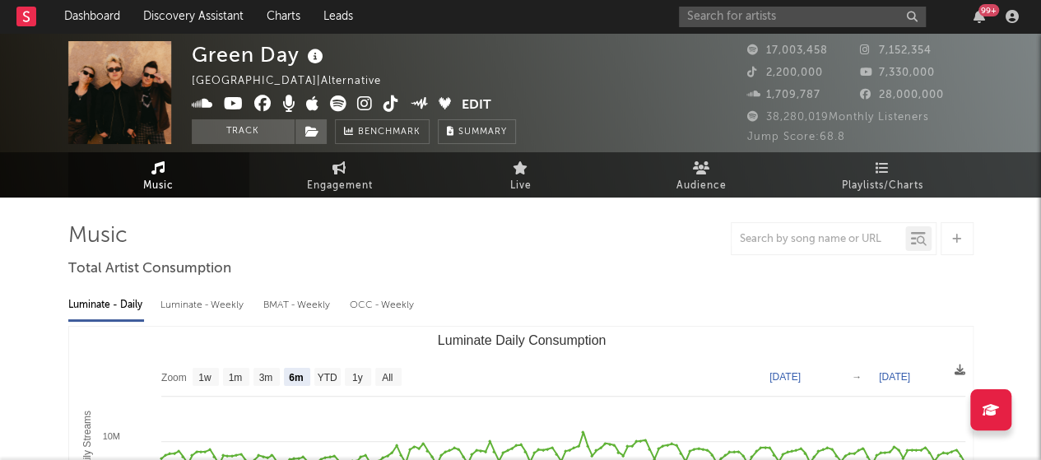
click at [752, 5] on div "99 +" at bounding box center [852, 16] width 346 height 33
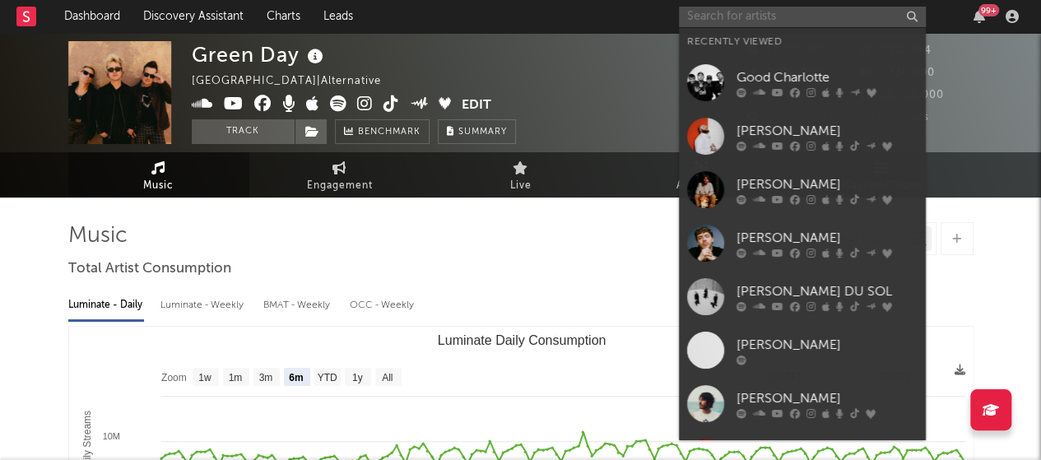
click at [751, 16] on input "text" at bounding box center [802, 17] width 247 height 21
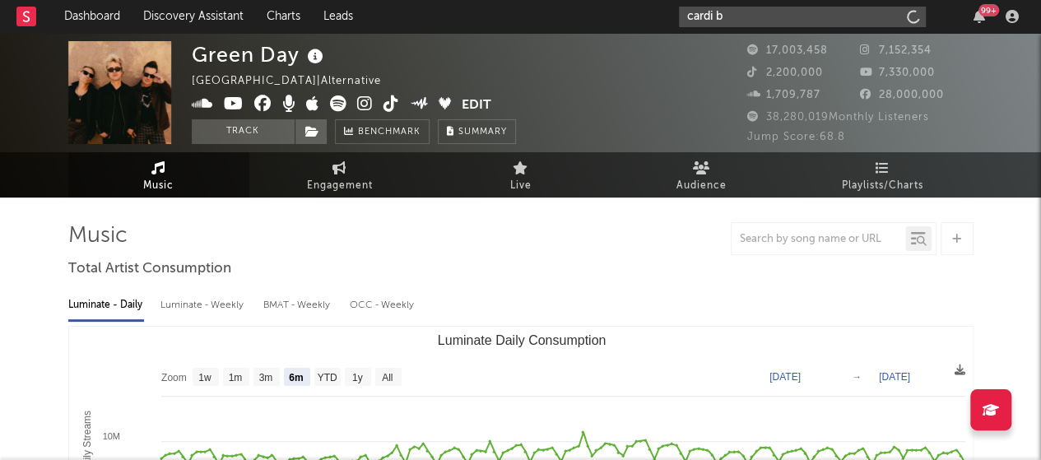
type input "cardi b"
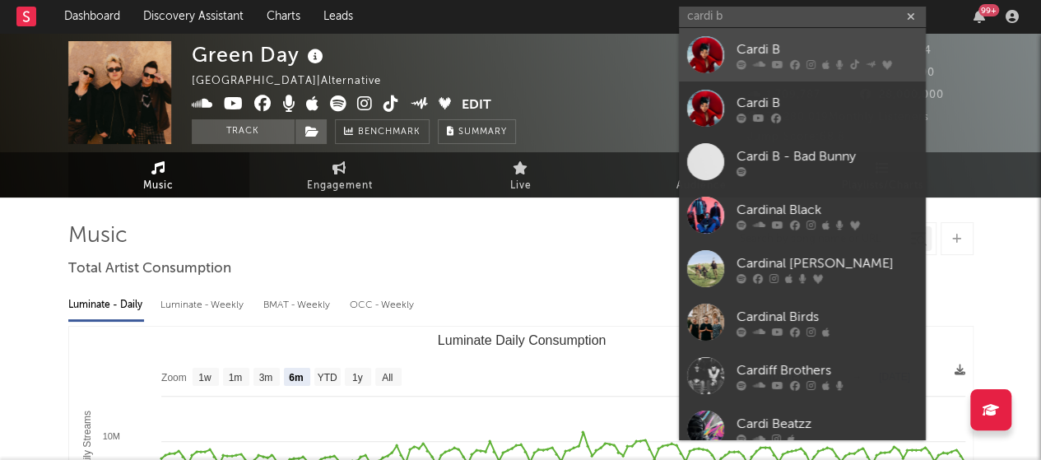
click at [754, 41] on div "Cardi B" at bounding box center [827, 50] width 181 height 20
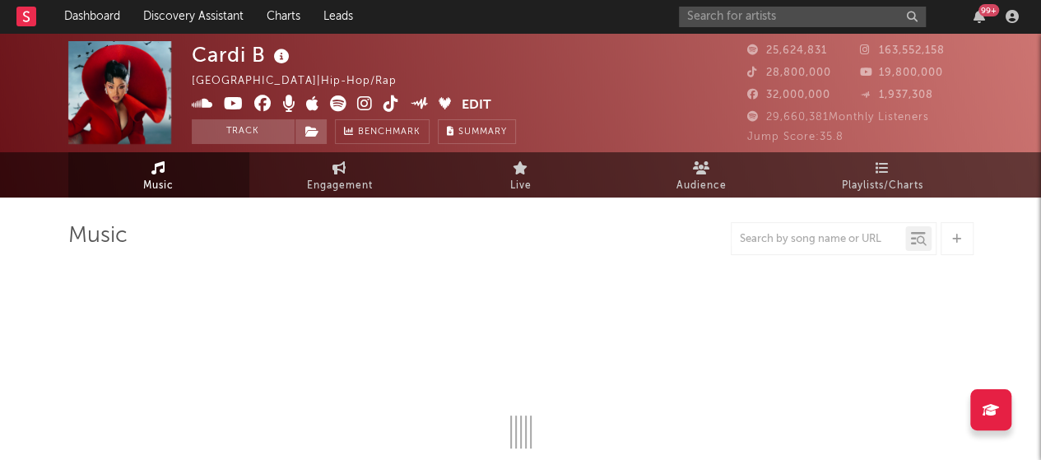
select select "6m"
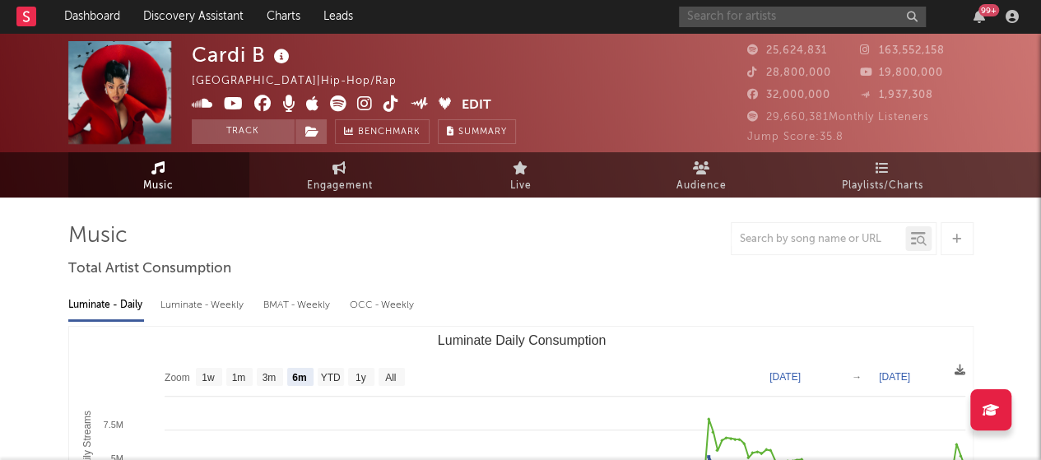
click at [746, 23] on input "text" at bounding box center [802, 17] width 247 height 21
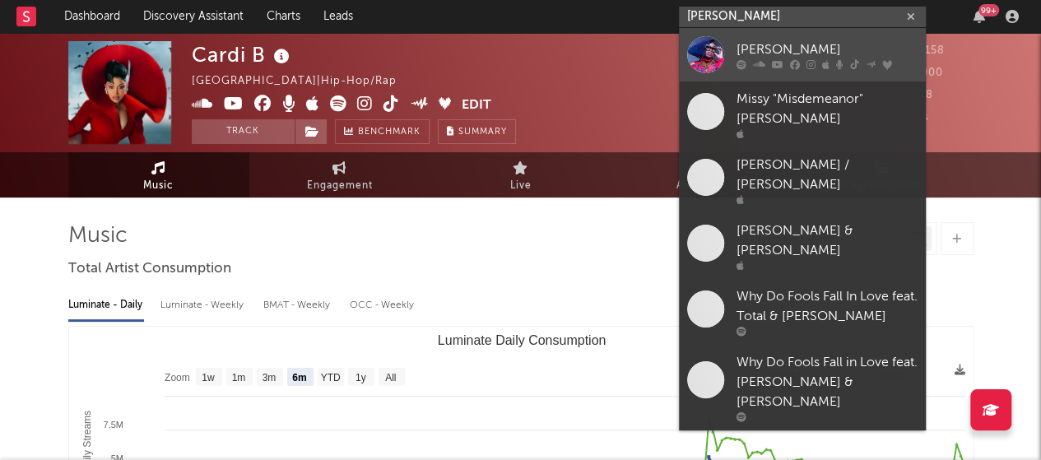
type input "[PERSON_NAME]"
click at [767, 44] on div "[PERSON_NAME]" at bounding box center [827, 50] width 181 height 20
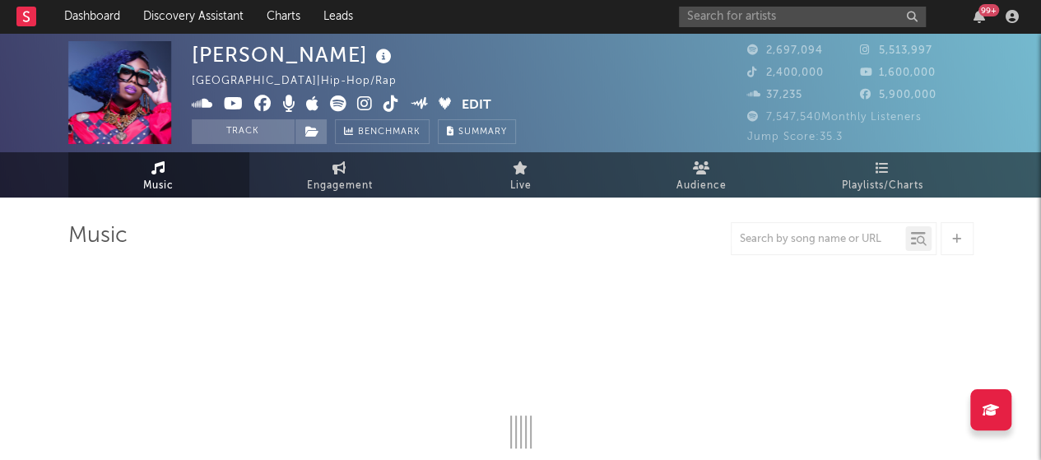
select select "6m"
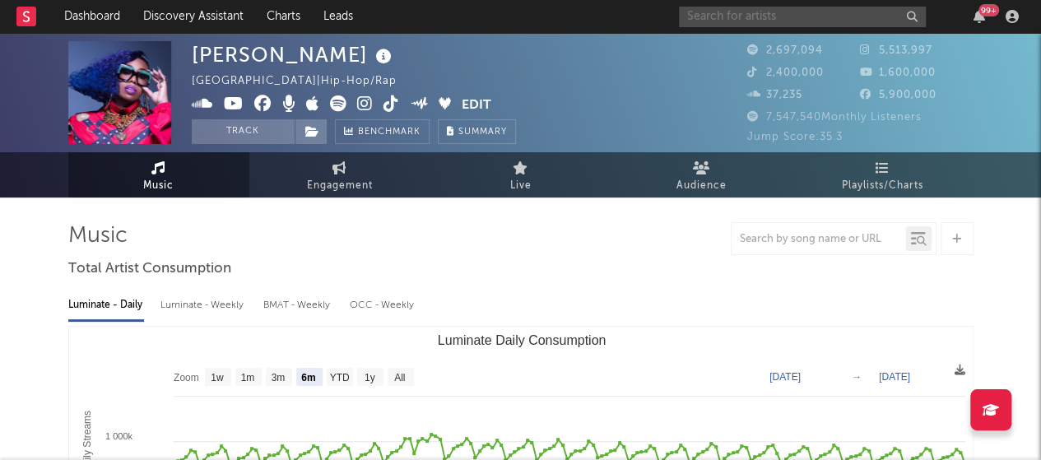
click at [698, 14] on input "text" at bounding box center [802, 17] width 247 height 21
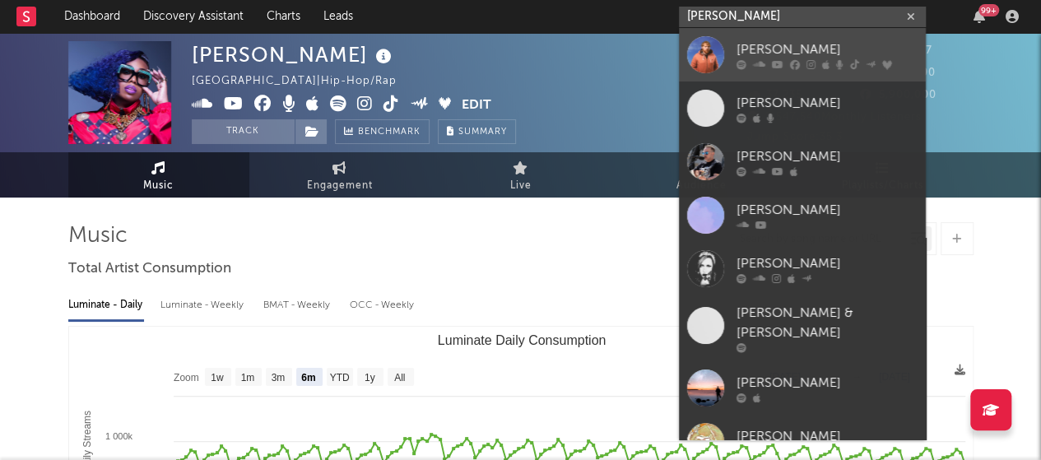
type input "[PERSON_NAME]"
click at [705, 46] on div at bounding box center [705, 54] width 37 height 37
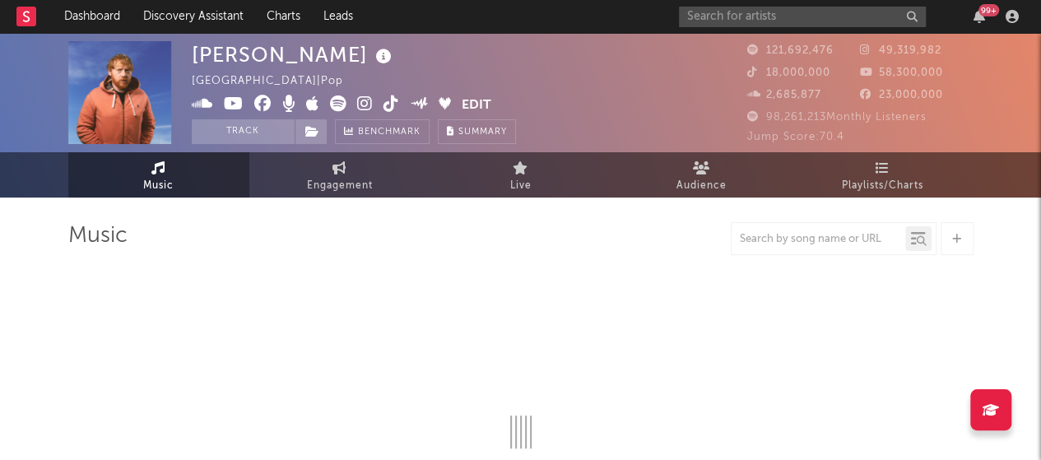
select select "6m"
